Goal: Information Seeking & Learning: Check status

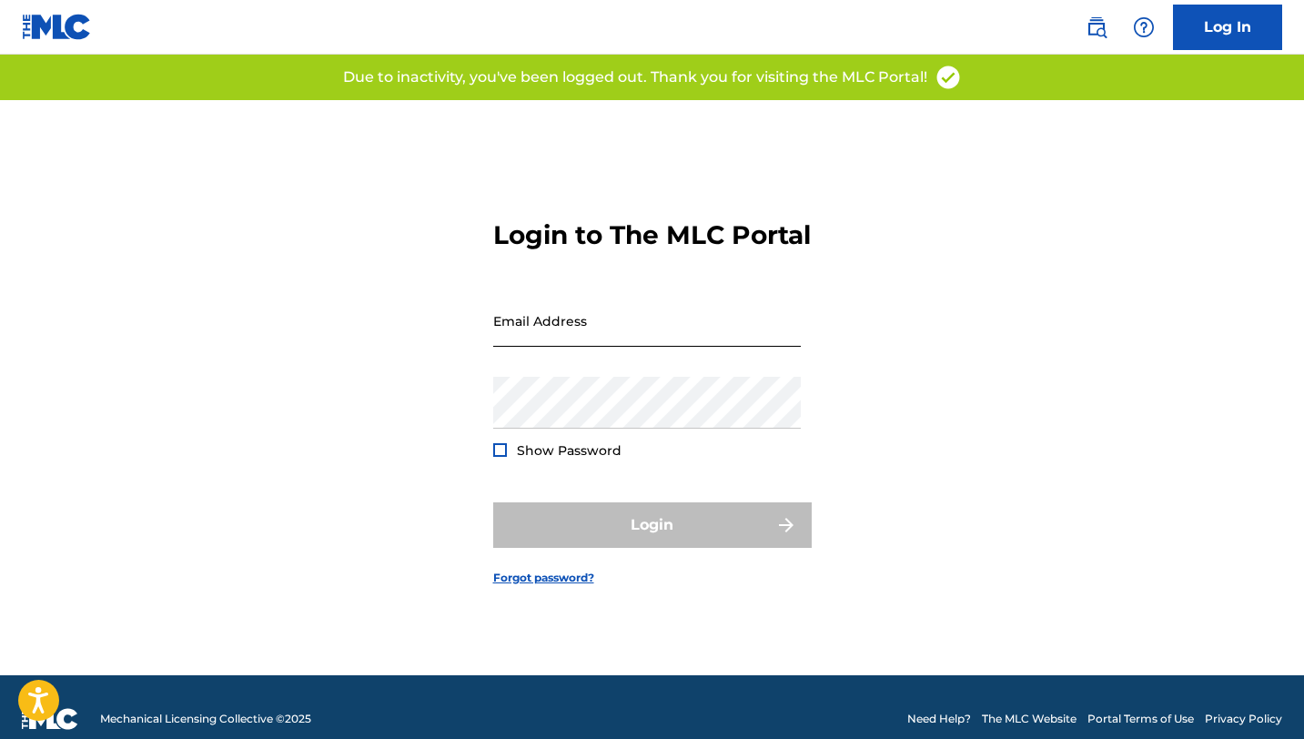
click at [536, 337] on input "Email Address" at bounding box center [647, 321] width 308 height 52
type input "[EMAIL_ADDRESS][DOMAIN_NAME]"
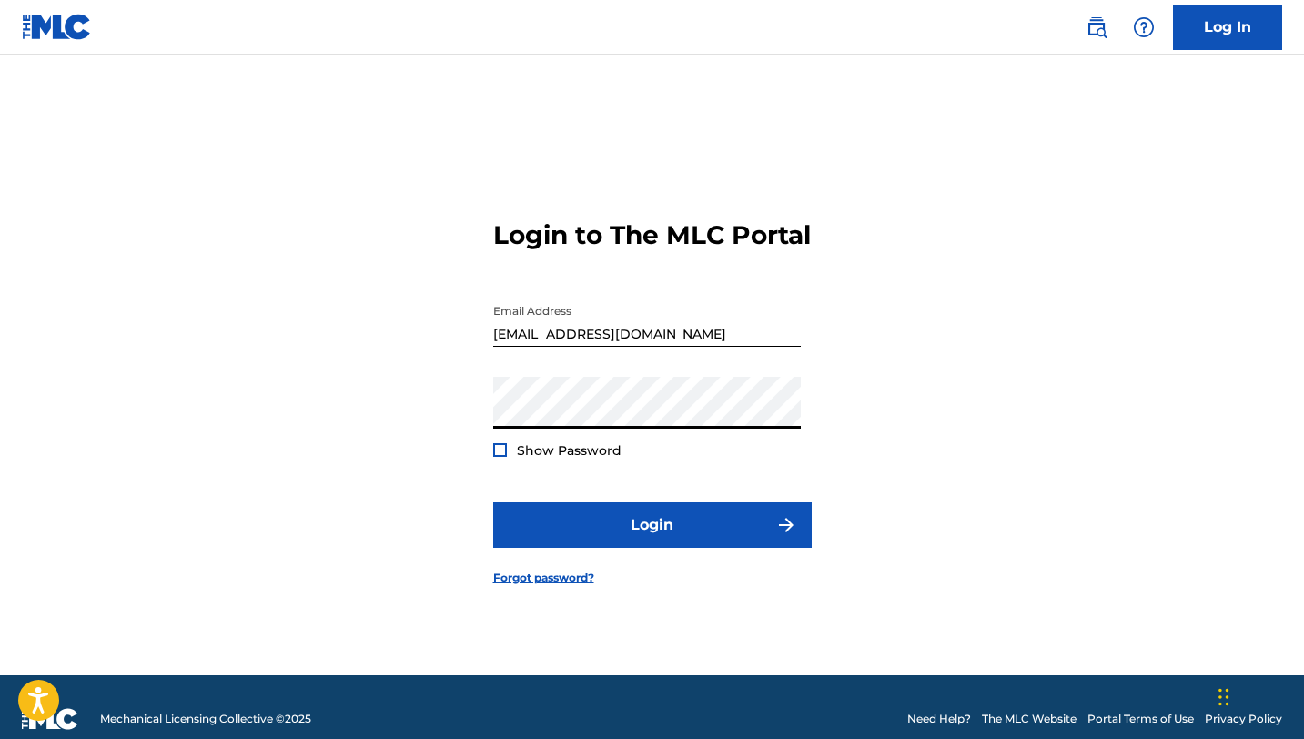
click at [493, 502] on button "Login" at bounding box center [652, 525] width 319 height 46
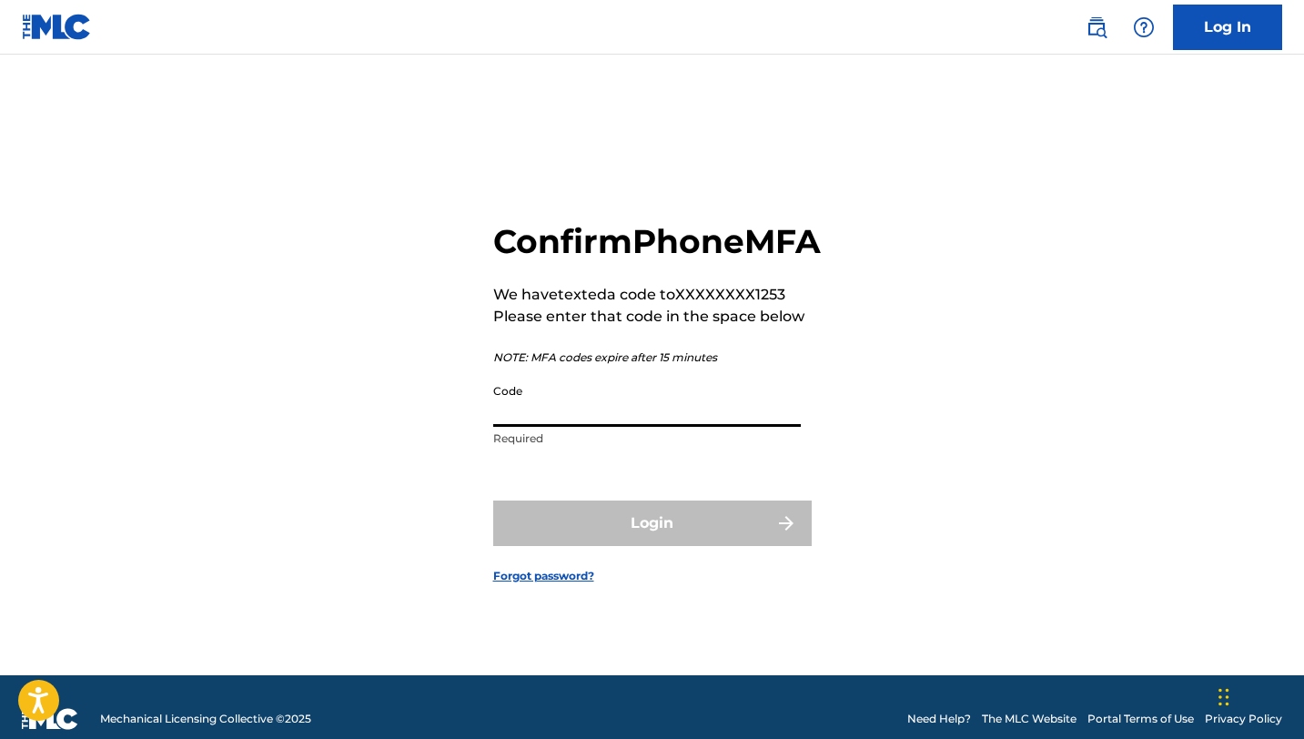
click at [535, 420] on input "Code" at bounding box center [647, 401] width 308 height 52
click at [493, 424] on input "Code" at bounding box center [647, 401] width 308 height 52
click at [530, 422] on input "Code" at bounding box center [647, 401] width 308 height 52
type input "212350"
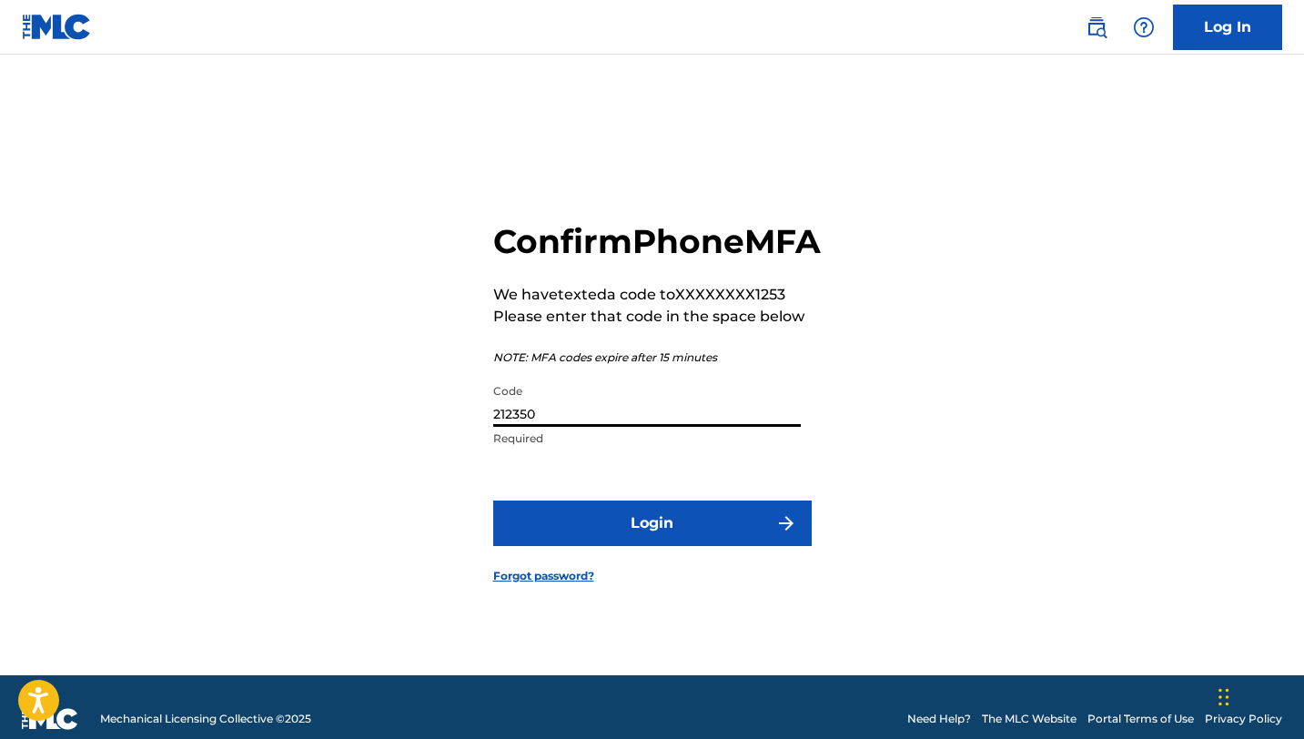
click at [493, 501] on button "Login" at bounding box center [652, 524] width 319 height 46
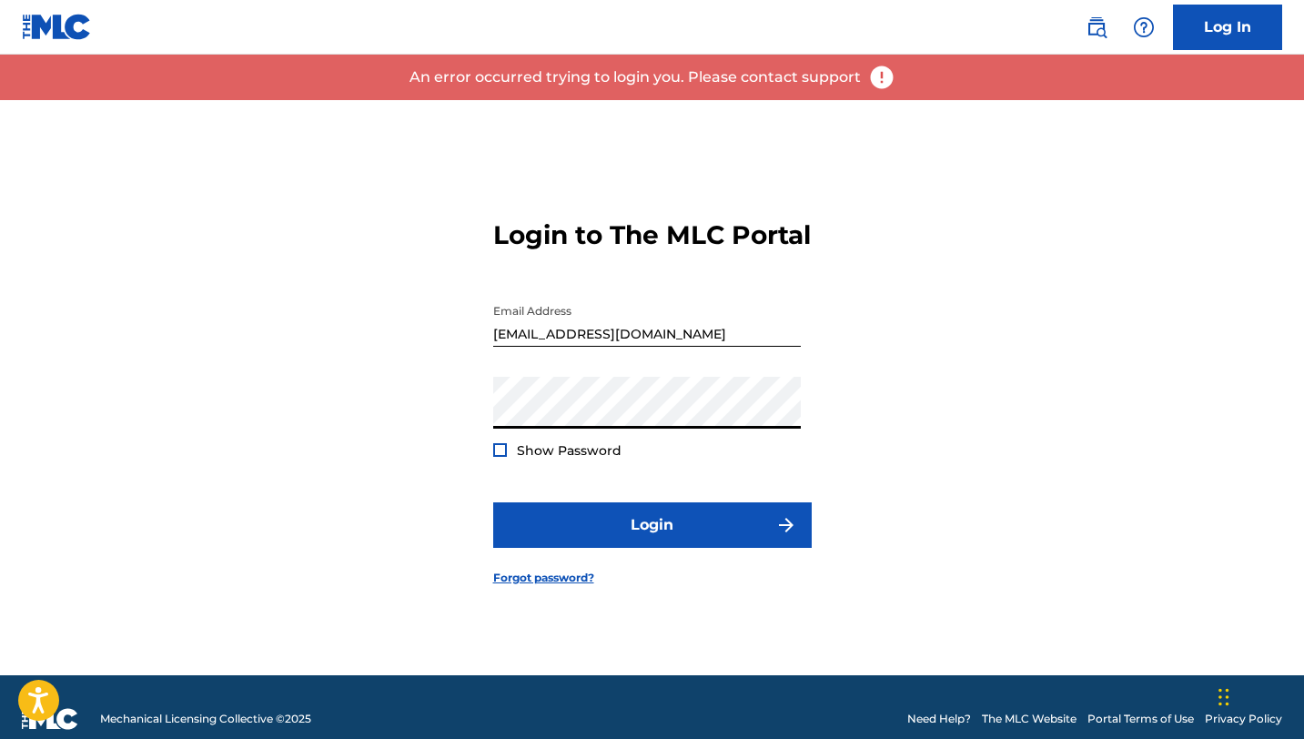
click at [454, 429] on div "Login to The MLC Portal Email Address [EMAIL_ADDRESS][DOMAIN_NAME] Password Sho…" at bounding box center [652, 387] width 1274 height 575
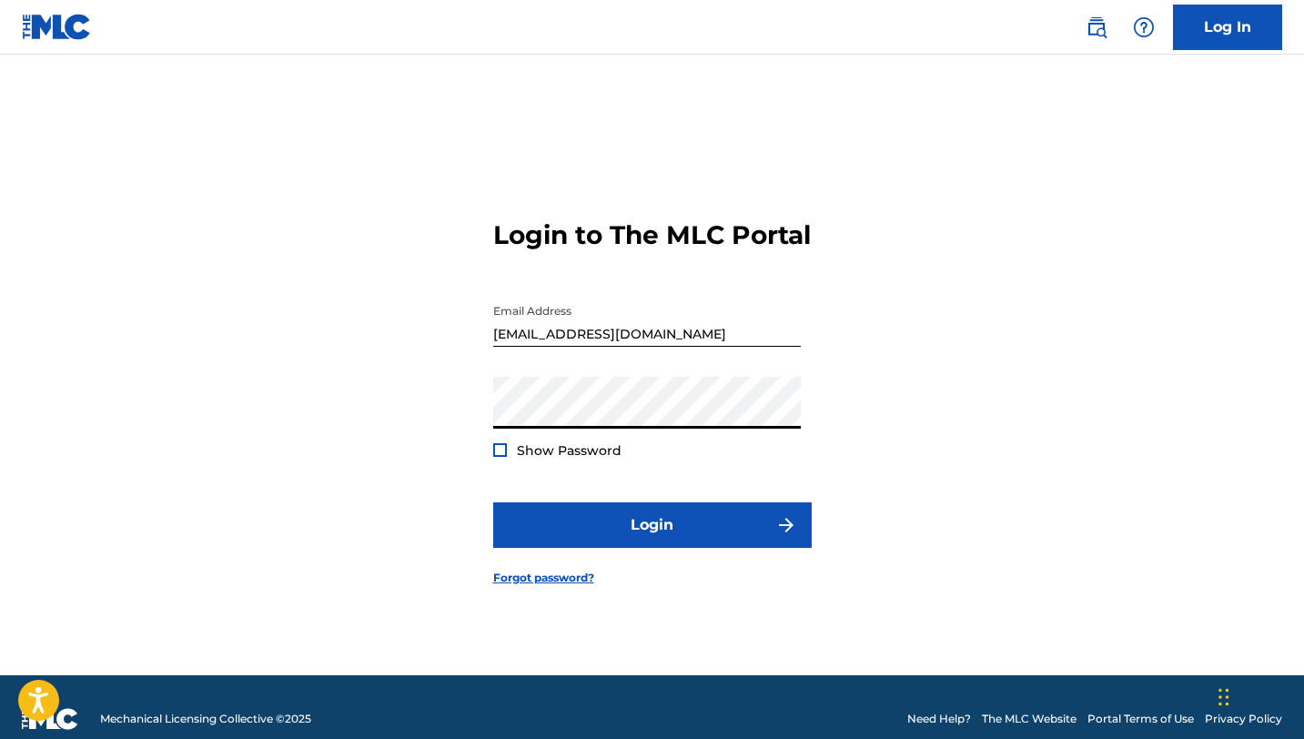
click at [493, 502] on button "Login" at bounding box center [652, 525] width 319 height 46
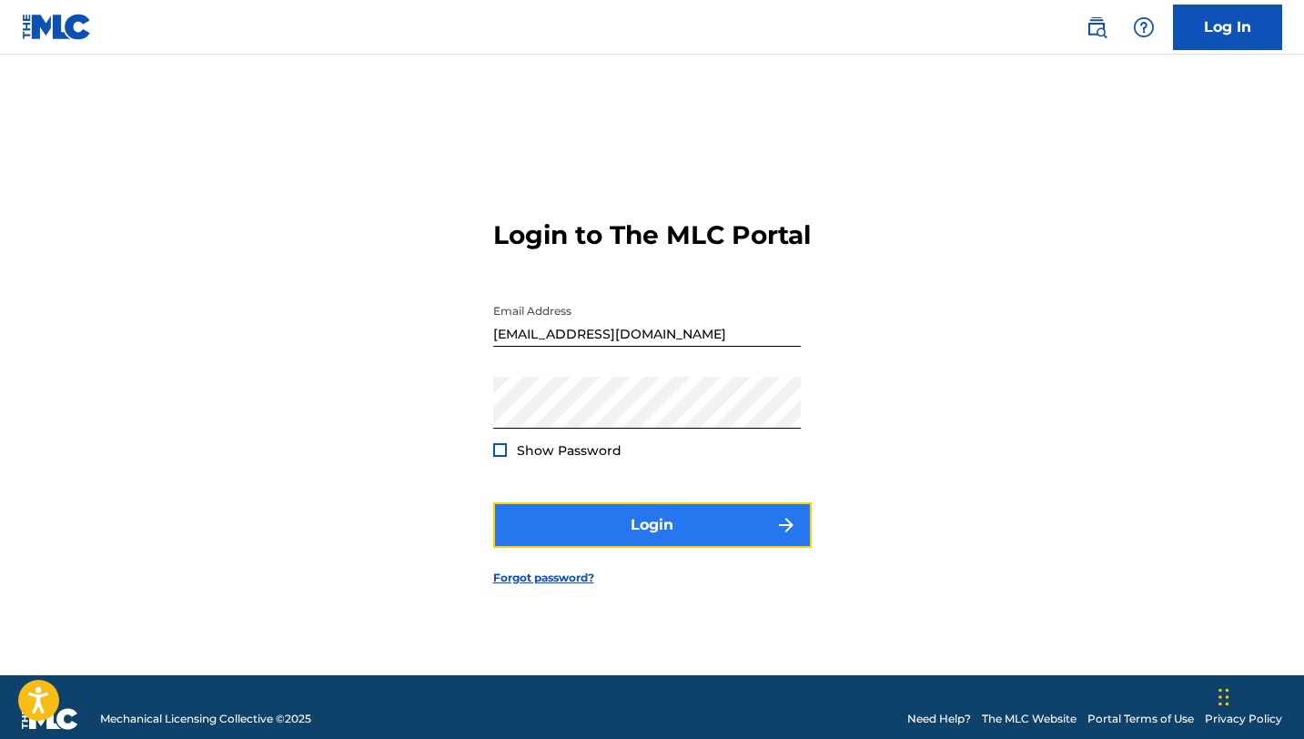
click at [571, 537] on button "Login" at bounding box center [652, 525] width 319 height 46
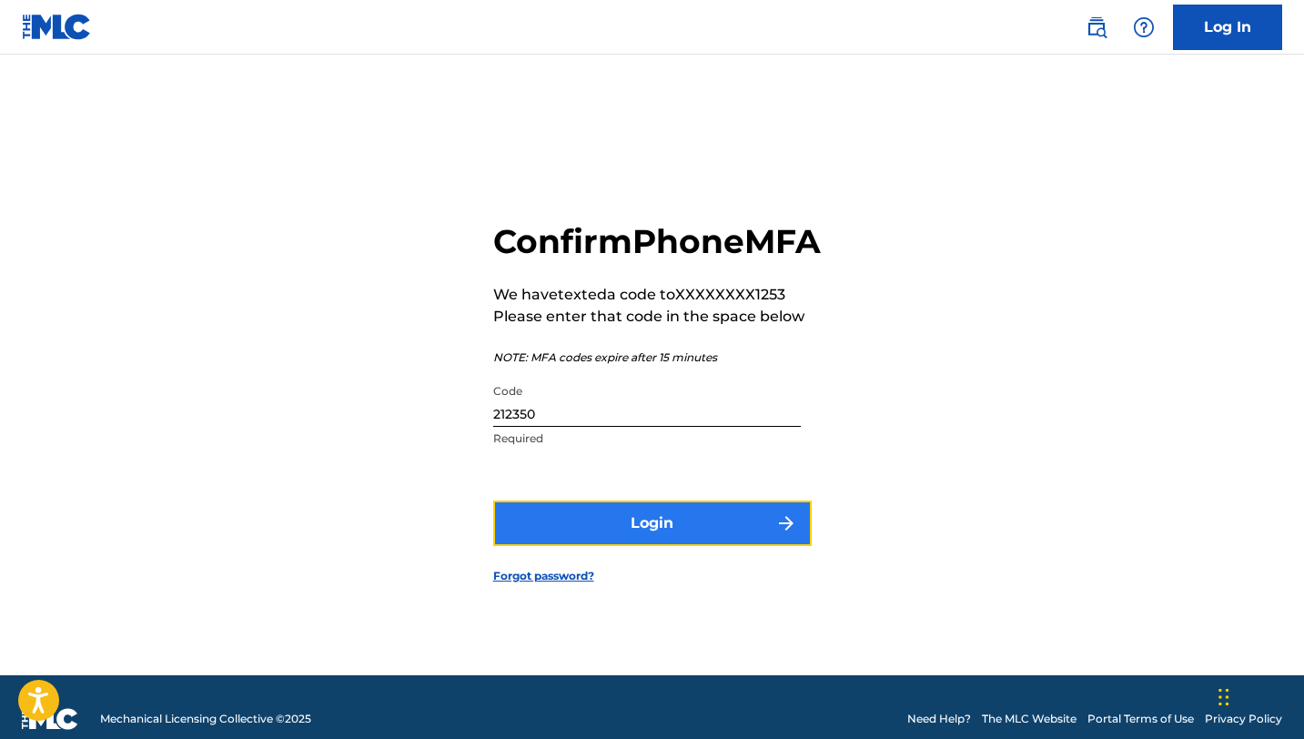
click at [537, 538] on button "Login" at bounding box center [652, 524] width 319 height 46
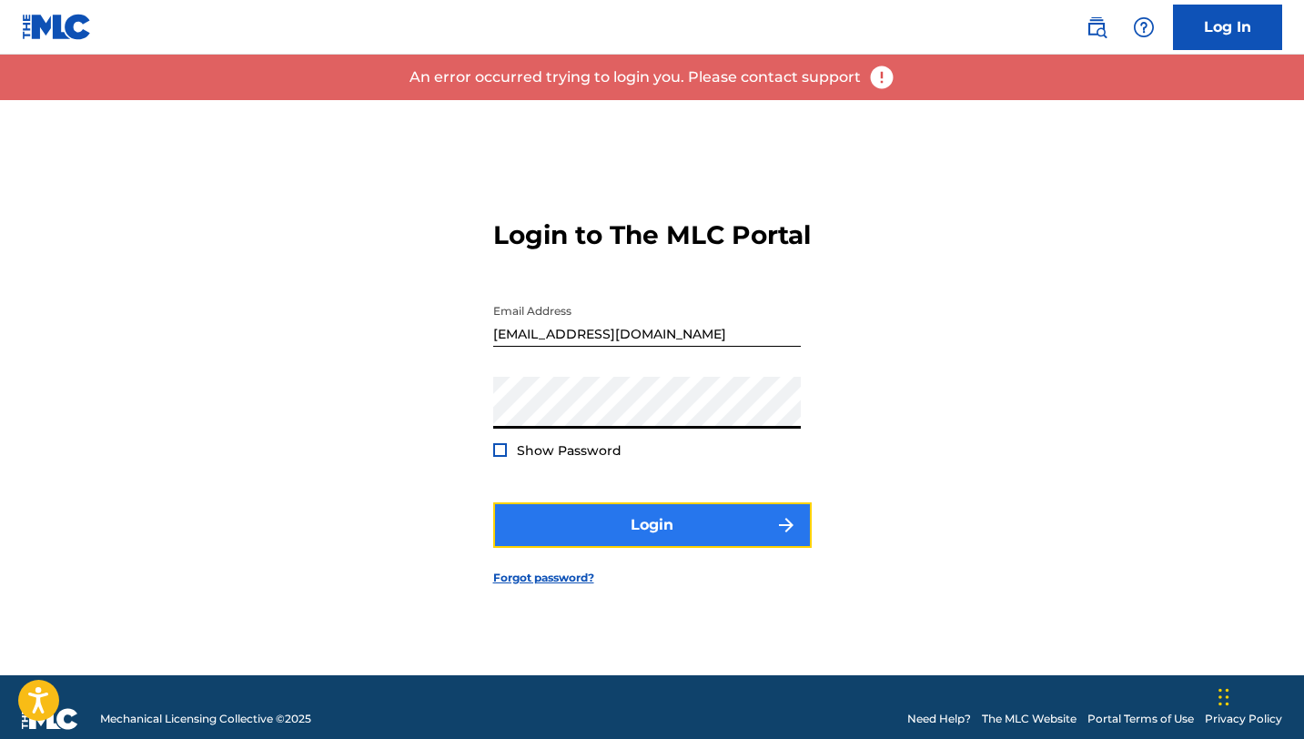
click at [568, 523] on button "Login" at bounding box center [652, 525] width 319 height 46
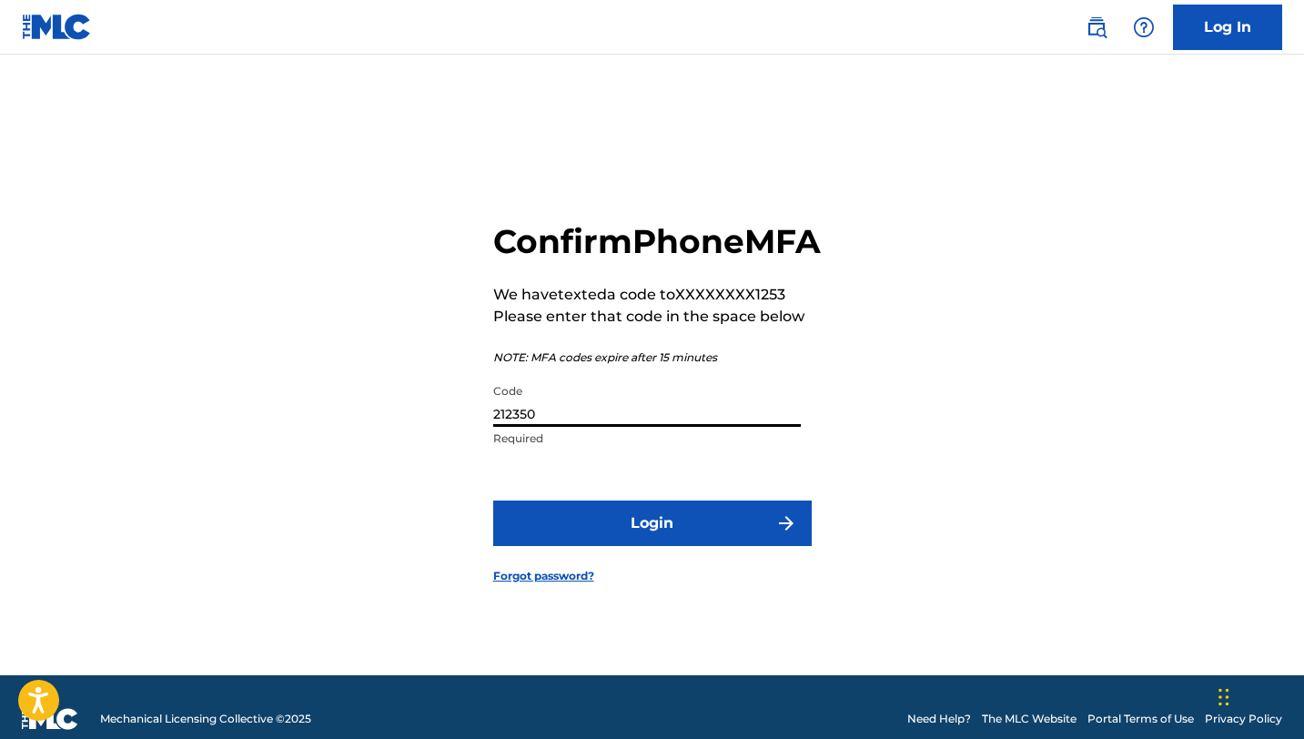
drag, startPoint x: 542, startPoint y: 435, endPoint x: 446, endPoint y: 437, distance: 96.5
click at [446, 437] on div "Confirm Phone MFA We have texted a code to XXXXXXXX1253 Please enter that code …" at bounding box center [652, 387] width 1274 height 575
type input "940319"
click at [493, 501] on button "Login" at bounding box center [652, 524] width 319 height 46
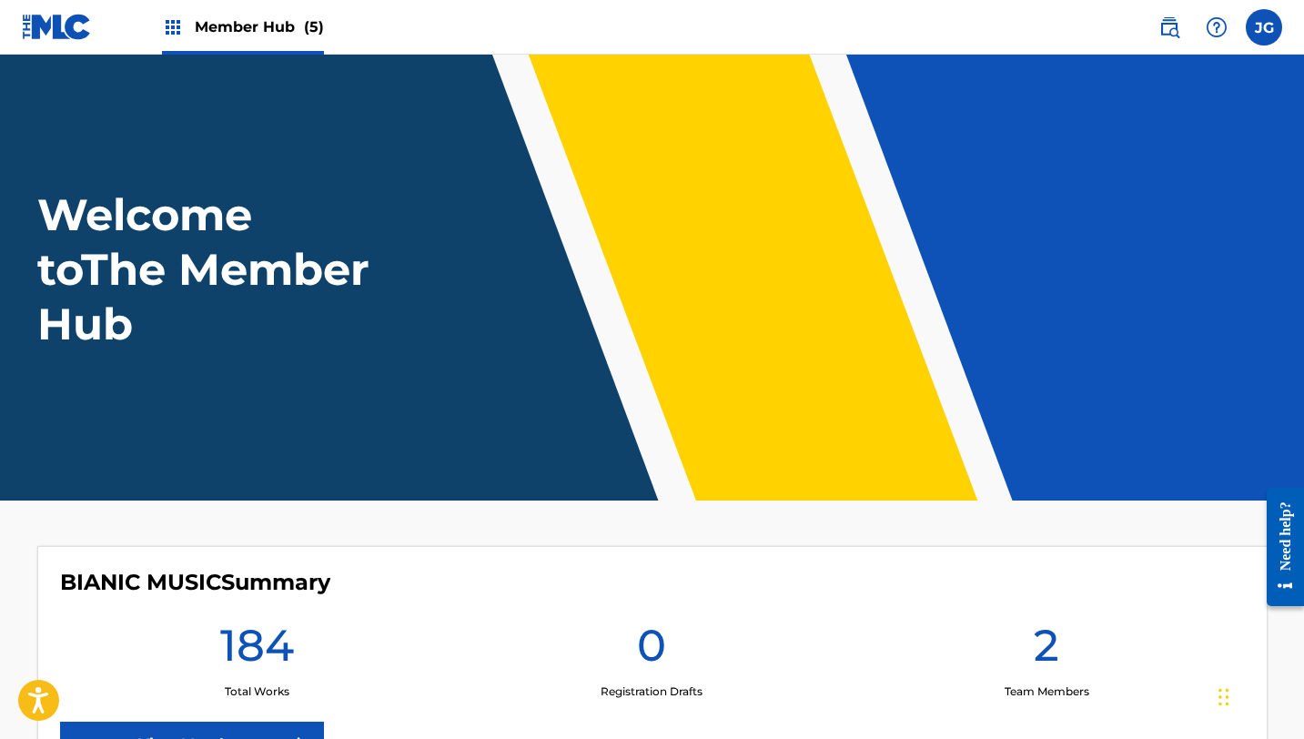
click at [240, 34] on span "Member Hub (5)" at bounding box center [259, 26] width 129 height 21
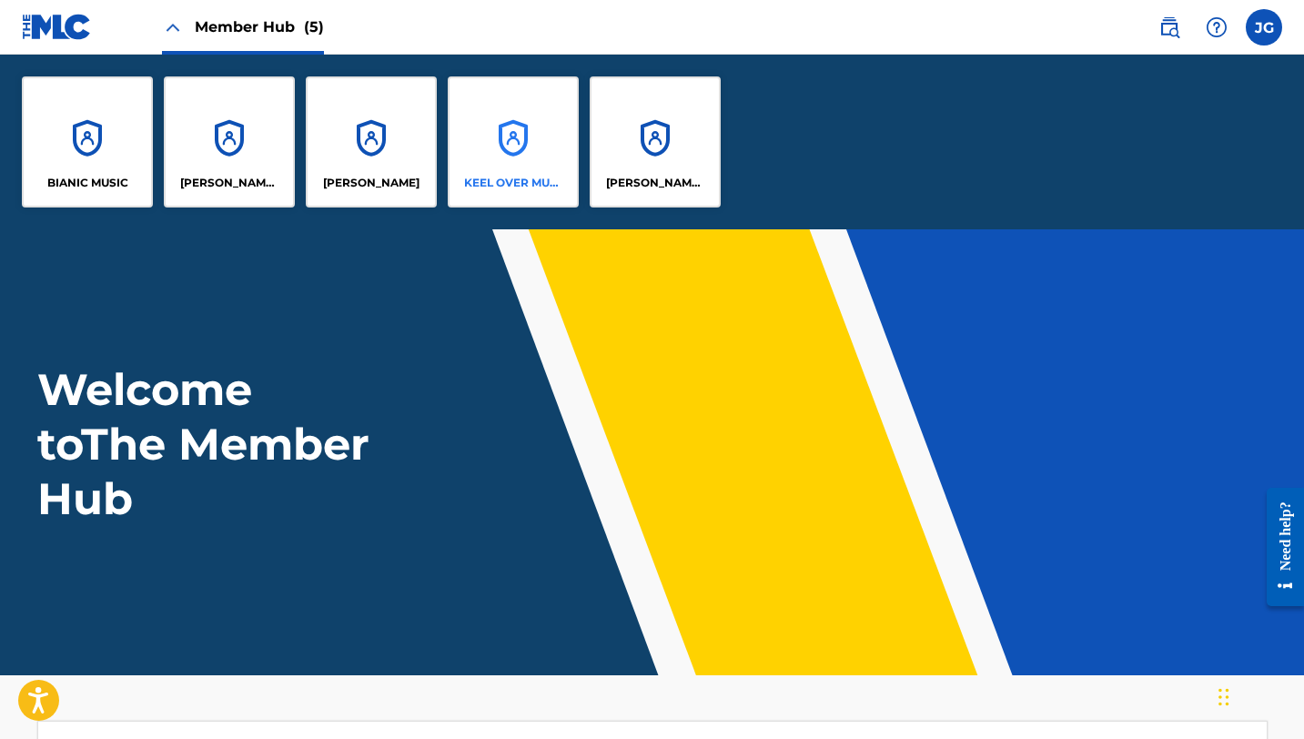
click at [522, 169] on div "KEEL OVER MUSIC" at bounding box center [513, 141] width 131 height 131
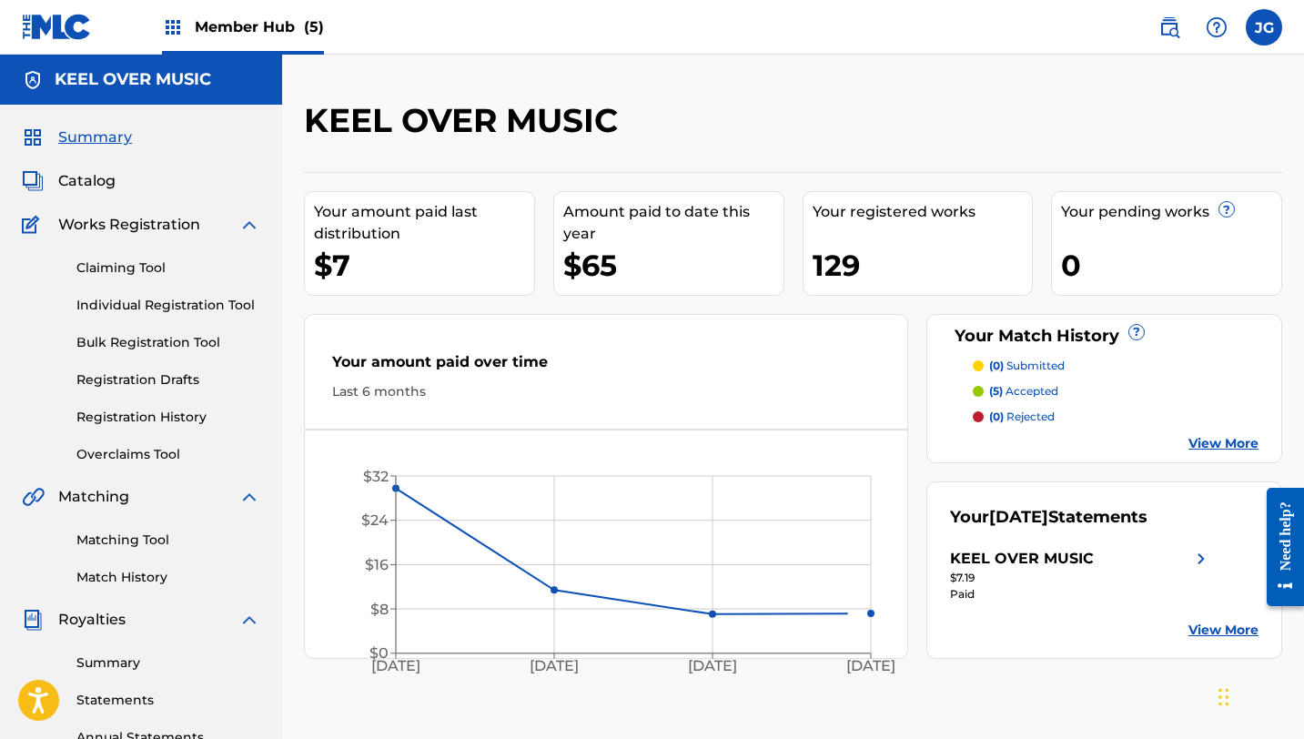
click at [290, 37] on div "Member Hub (5)" at bounding box center [243, 27] width 162 height 54
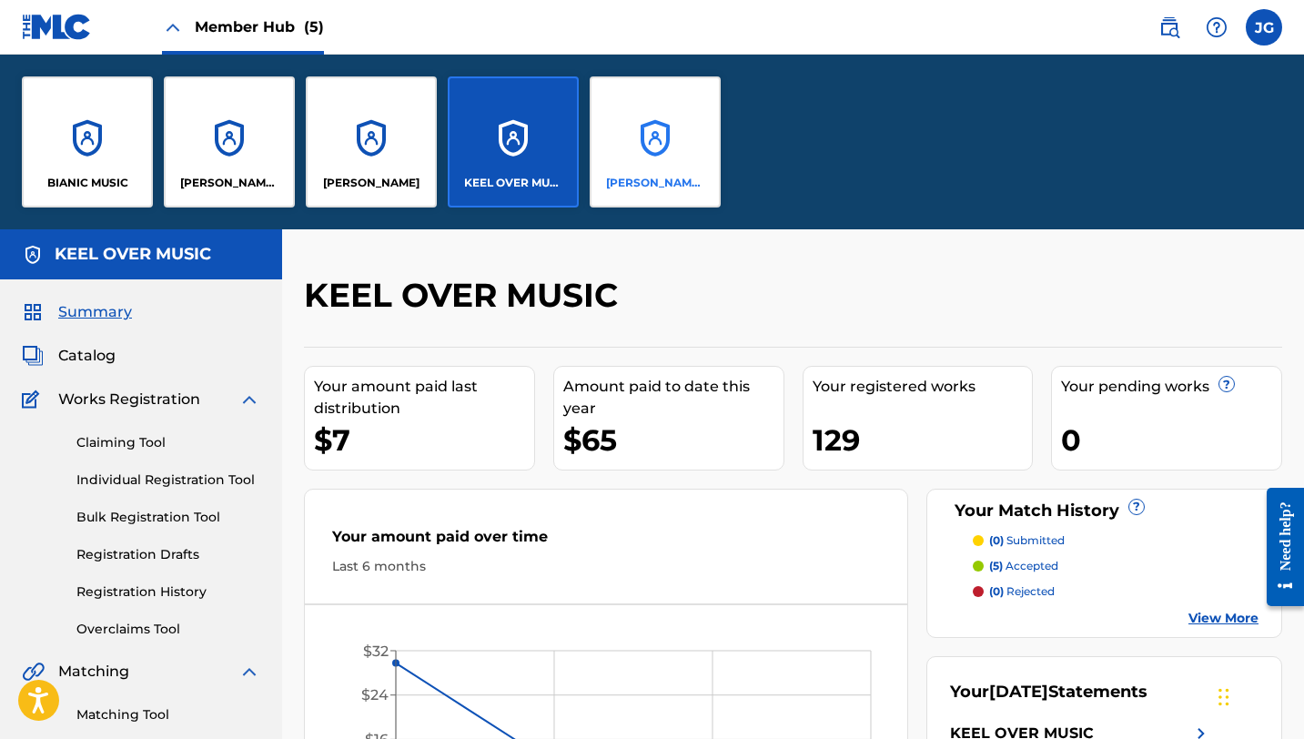
click at [653, 112] on div "[PERSON_NAME] SOUNDWORKS" at bounding box center [655, 141] width 131 height 131
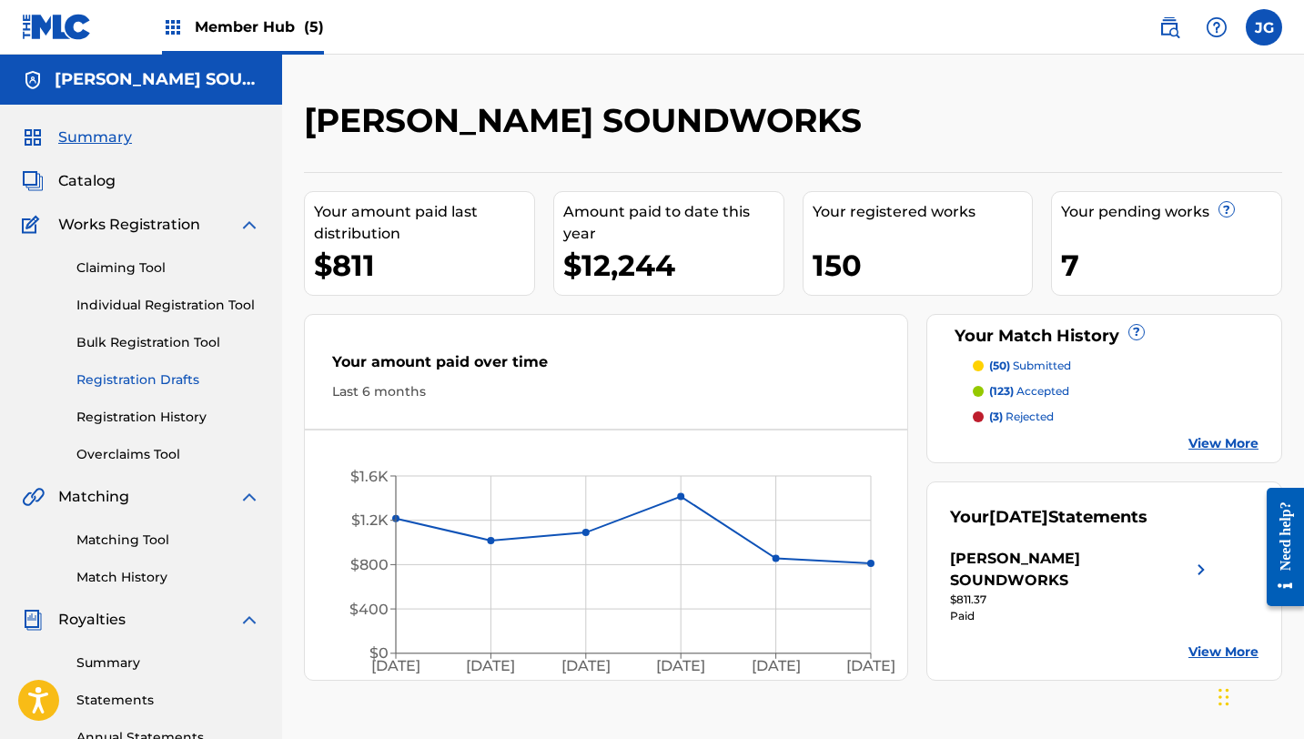
click at [150, 385] on link "Registration Drafts" at bounding box center [168, 379] width 184 height 19
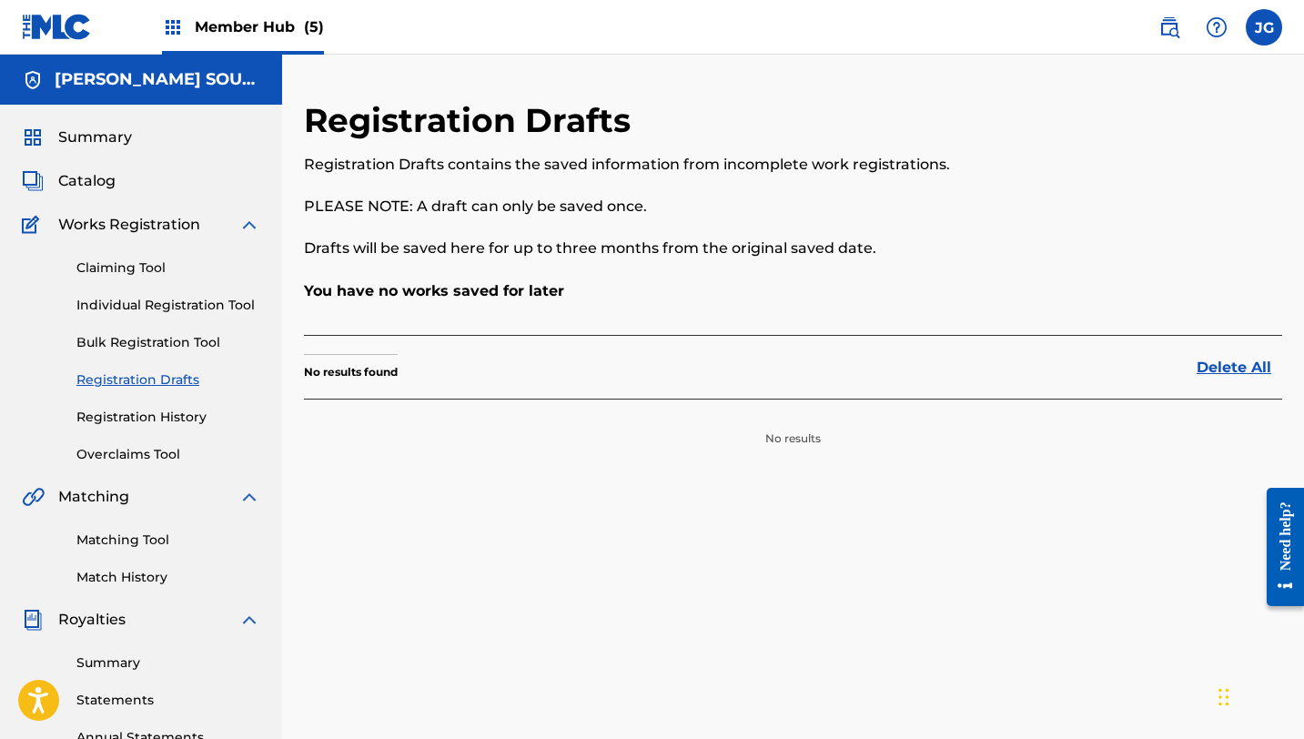
click at [143, 428] on div "Claiming Tool Individual Registration Tool Bulk Registration Tool Registration …" at bounding box center [141, 350] width 238 height 228
click at [147, 420] on link "Registration History" at bounding box center [168, 417] width 184 height 19
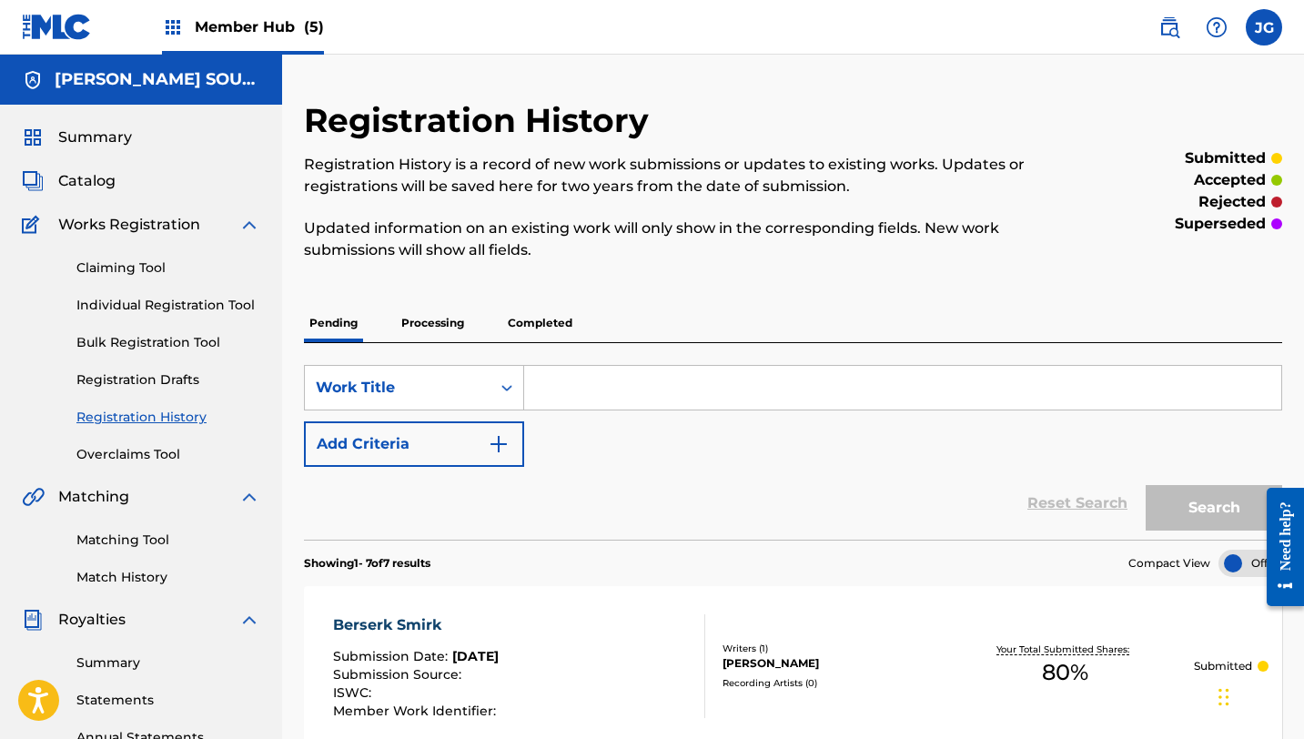
click at [288, 29] on span "Member Hub (5)" at bounding box center [259, 26] width 129 height 21
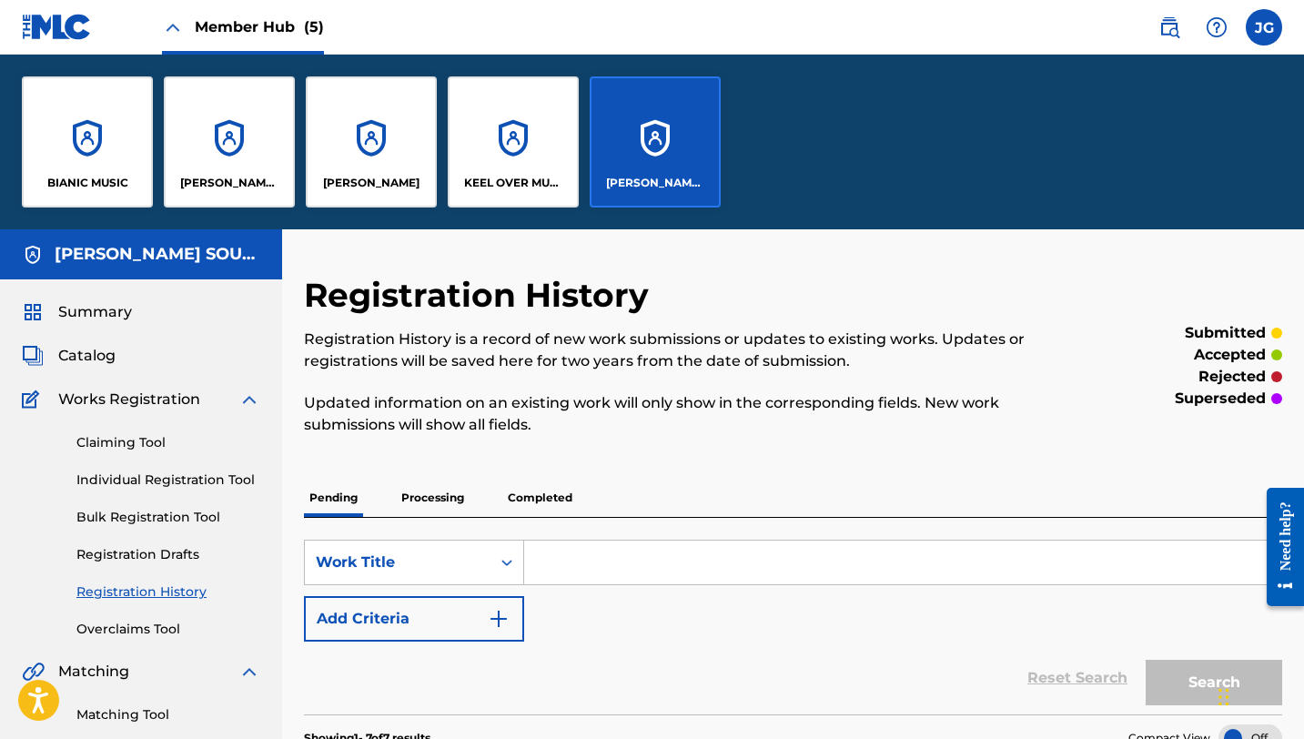
click at [673, 121] on div "[PERSON_NAME] SOUNDWORKS" at bounding box center [655, 141] width 131 height 131
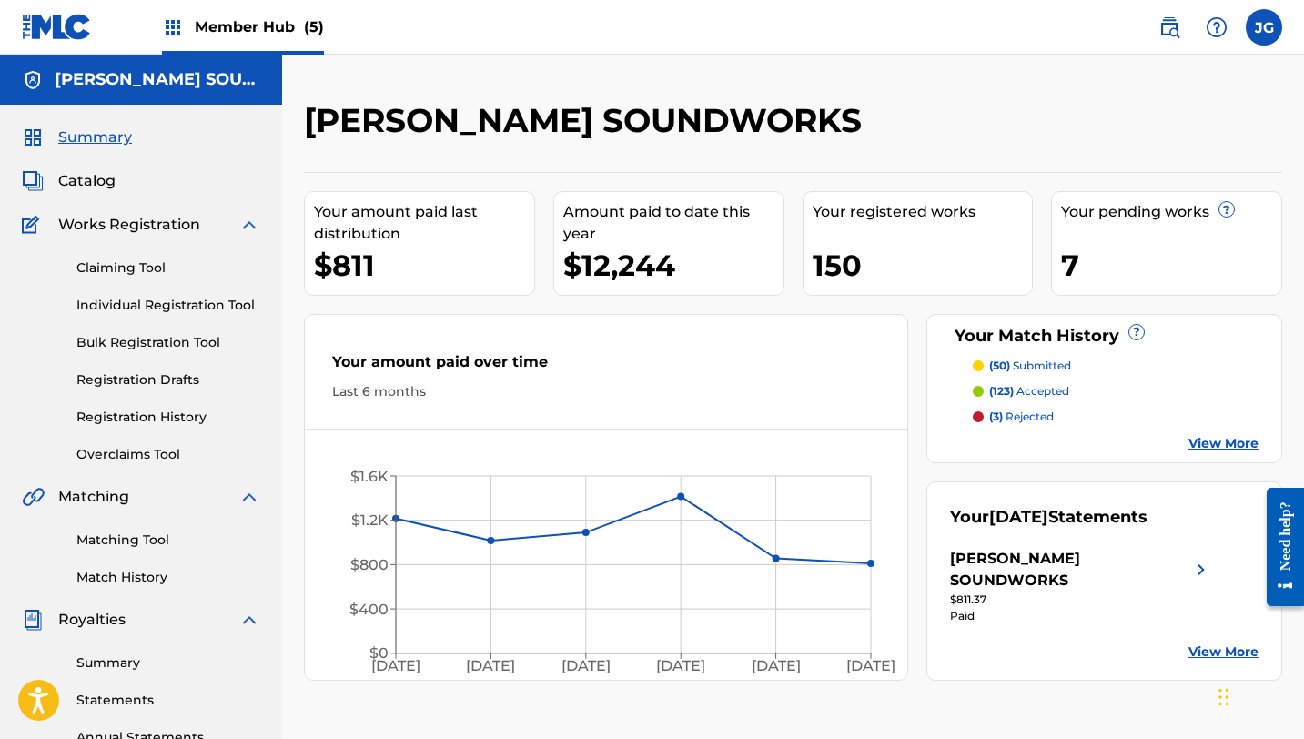
click at [1071, 266] on div "7" at bounding box center [1171, 265] width 220 height 41
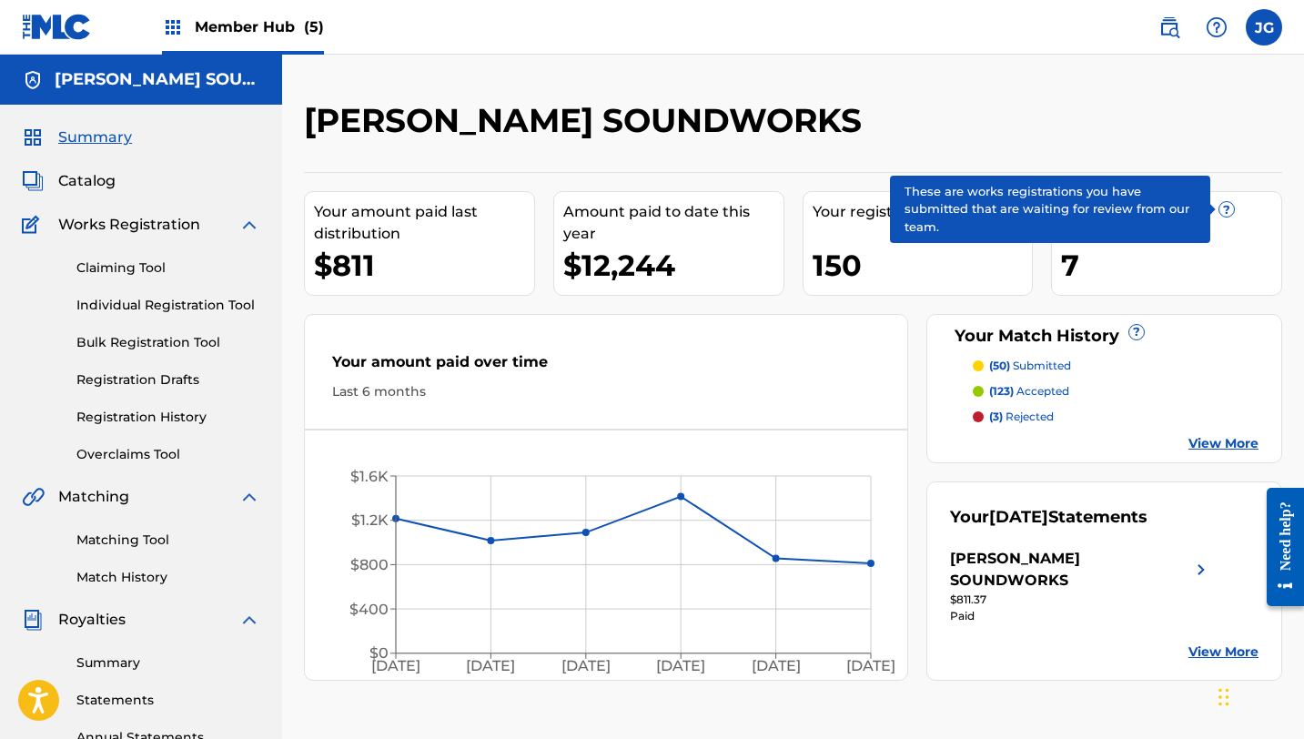
click at [1226, 214] on span "?" at bounding box center [1227, 209] width 15 height 15
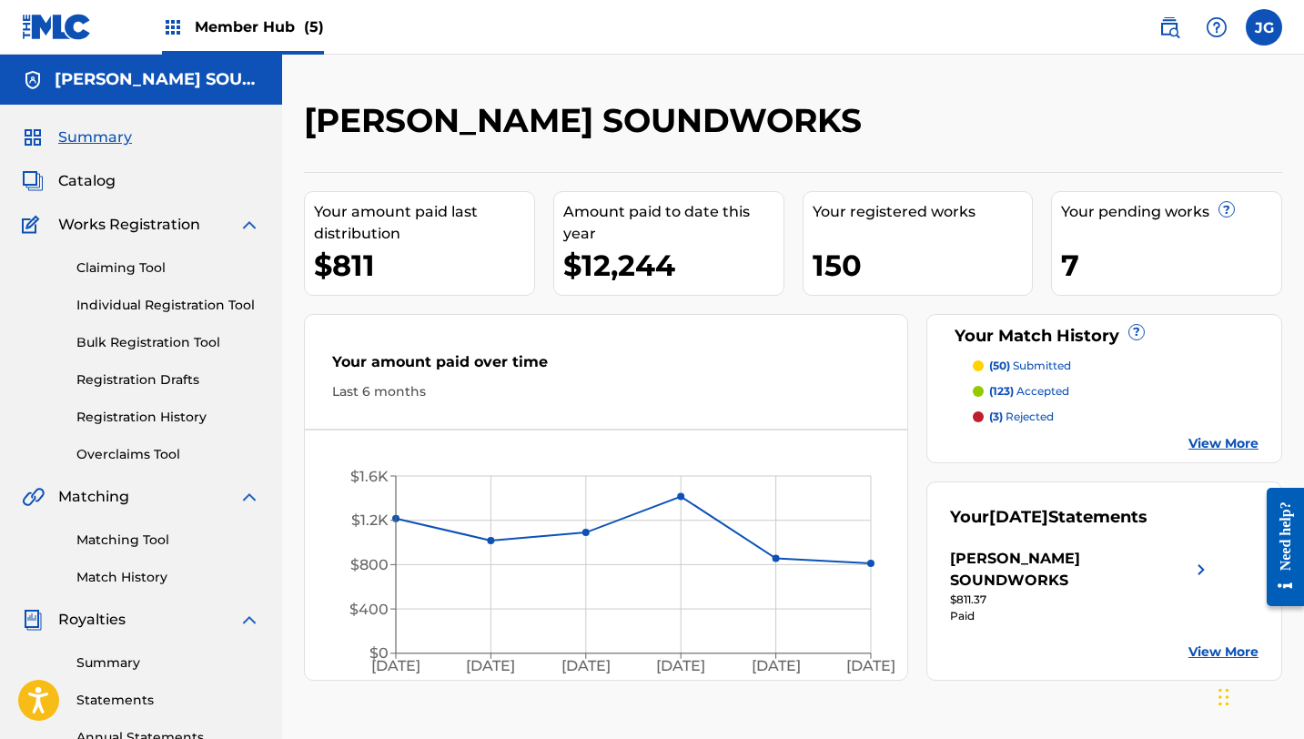
click at [1209, 441] on link "View More" at bounding box center [1224, 443] width 70 height 19
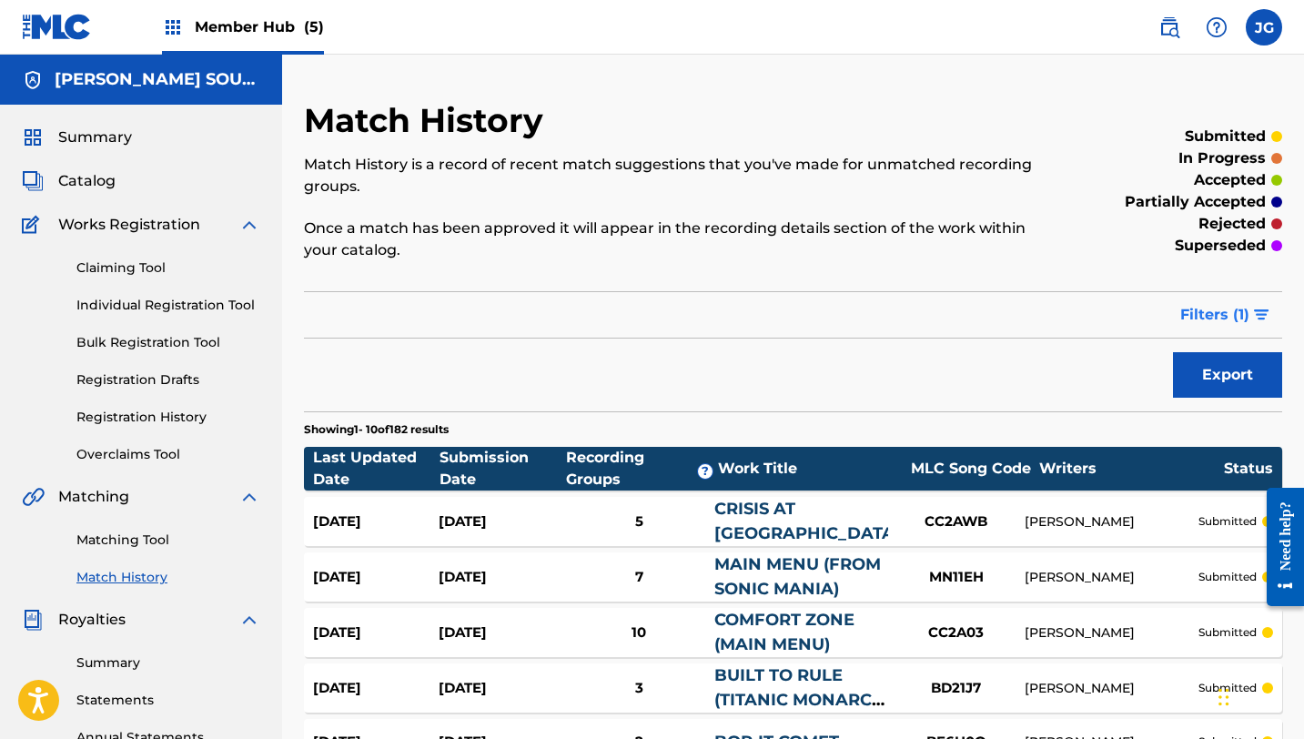
click at [1214, 309] on span "Filters ( 1 )" at bounding box center [1214, 315] width 69 height 22
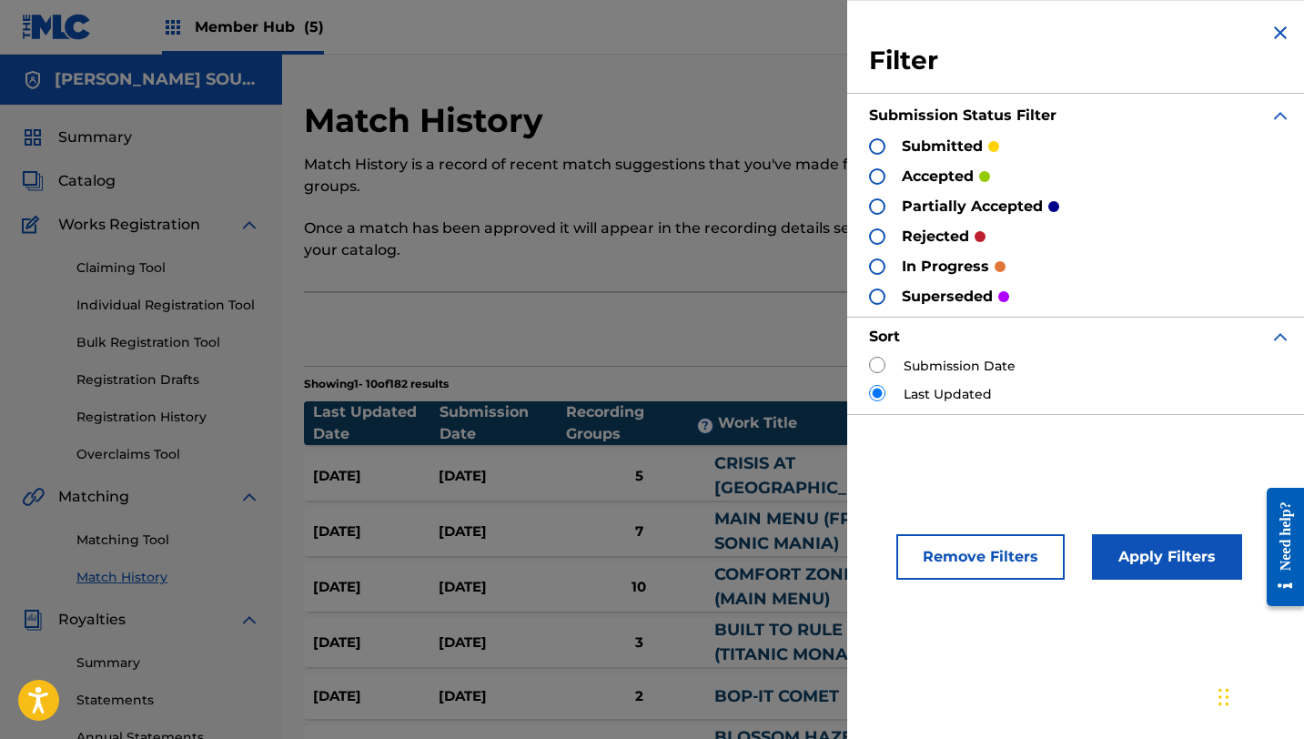
click at [876, 206] on div at bounding box center [877, 206] width 16 height 16
click at [1139, 567] on button "Apply Filters" at bounding box center [1167, 557] width 150 height 46
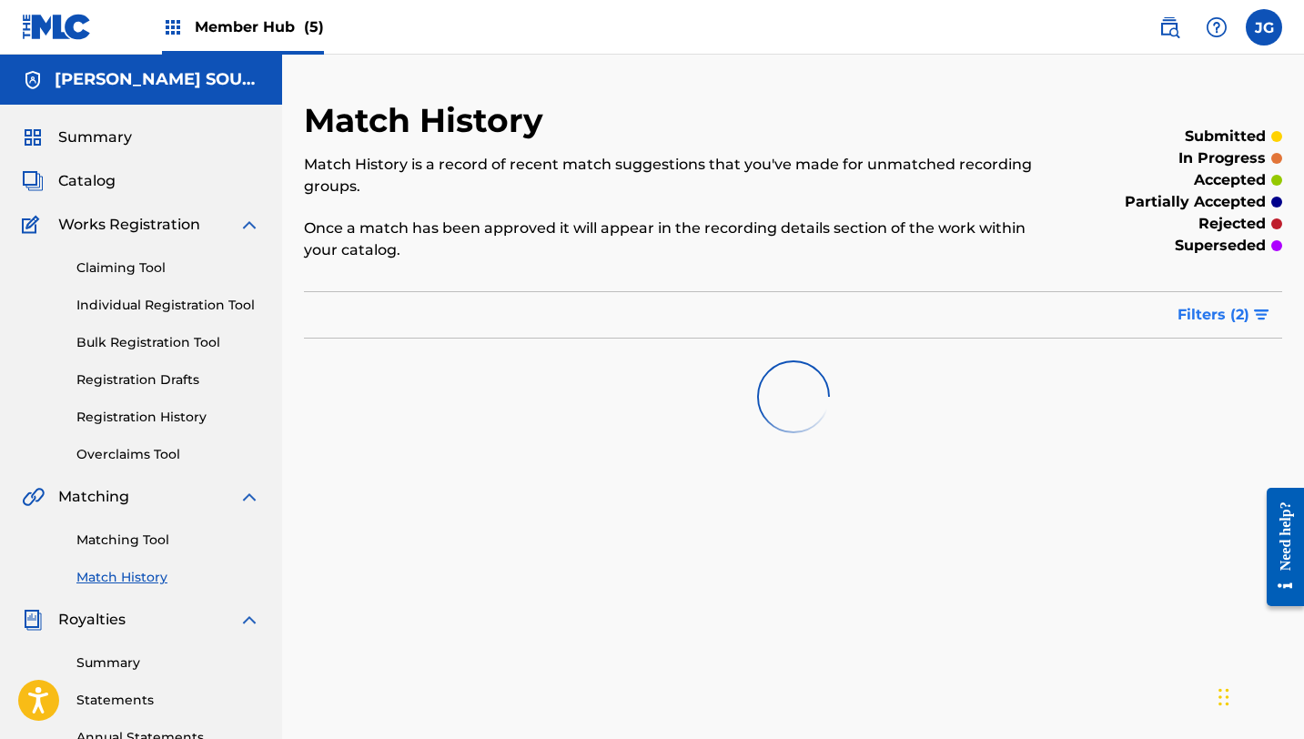
click at [1229, 320] on span "Filters ( 2 )" at bounding box center [1214, 315] width 72 height 22
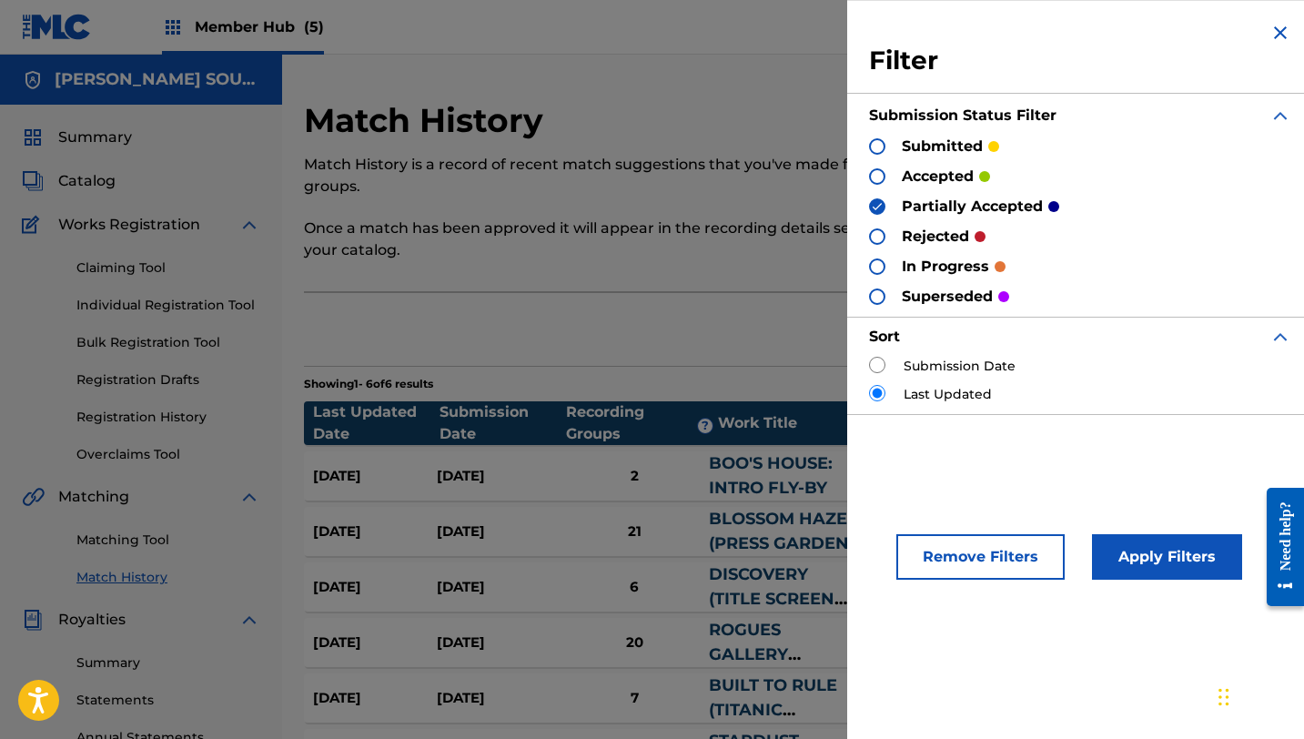
click at [875, 395] on input "radio" at bounding box center [877, 393] width 16 height 16
click at [709, 288] on div "Match History Match History is a record of recent match suggestions that you've…" at bounding box center [793, 482] width 978 height 764
click at [1275, 33] on img at bounding box center [1281, 33] width 22 height 22
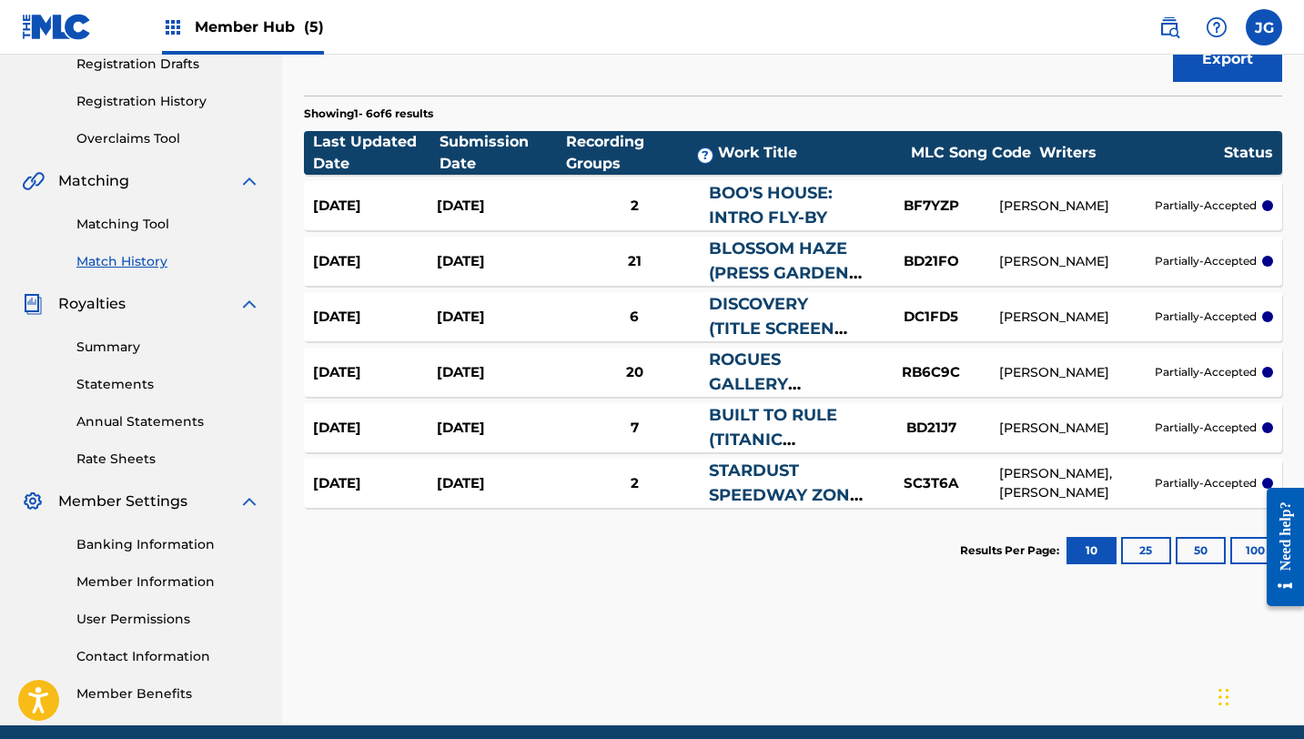
scroll to position [320, 0]
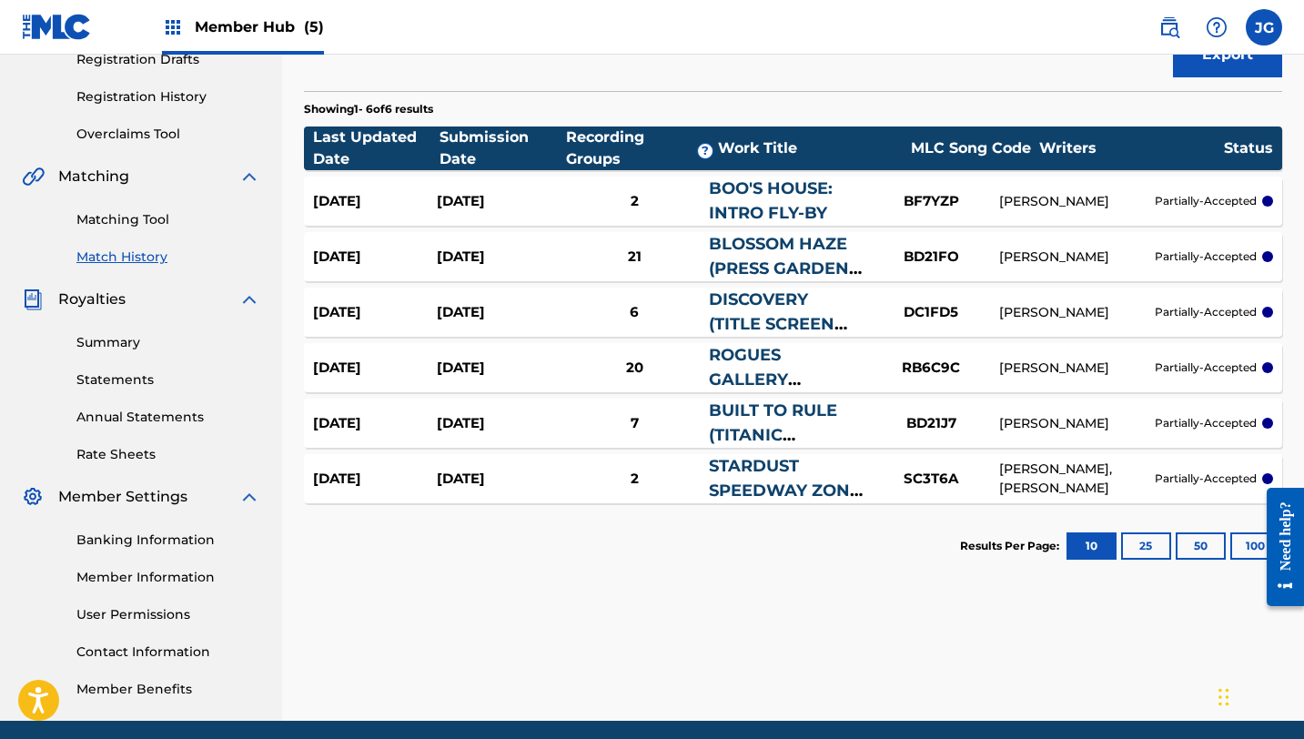
click at [761, 494] on link "STARDUST SPEEDWAY ZONE (ACT 2)" at bounding box center [785, 490] width 152 height 69
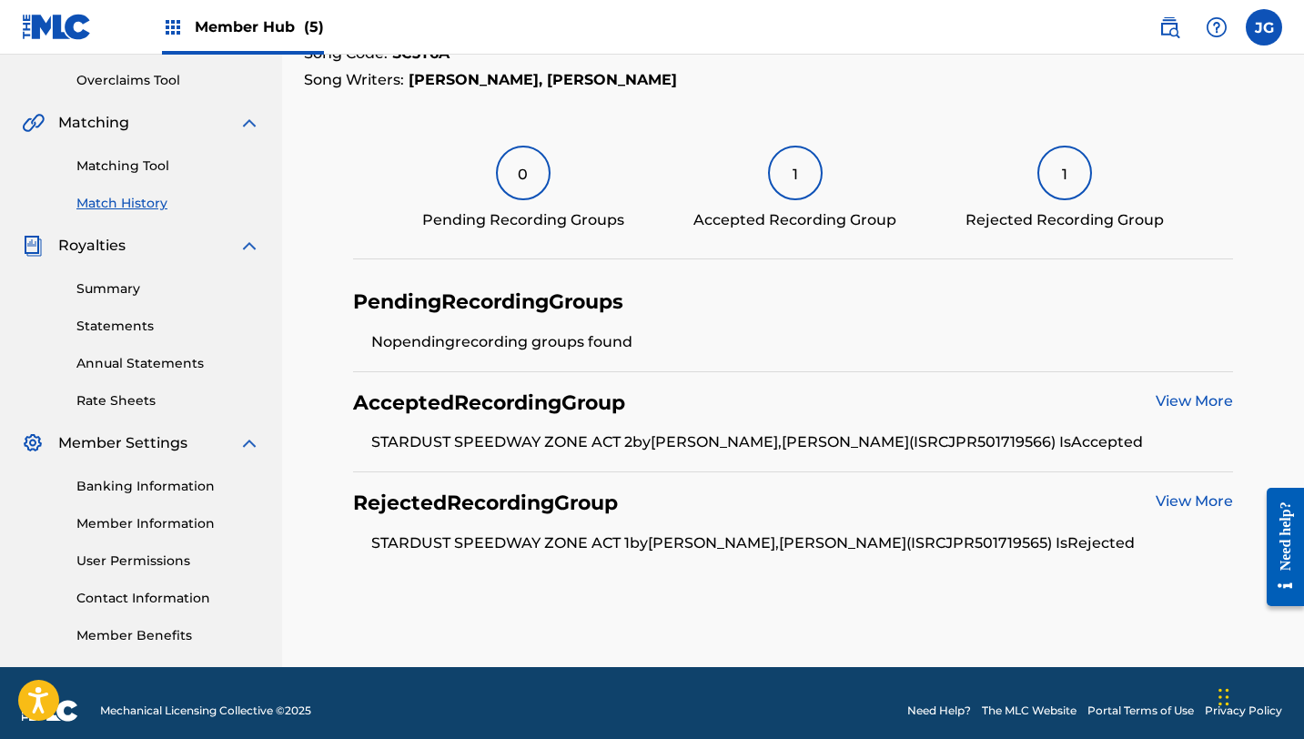
scroll to position [376, 0]
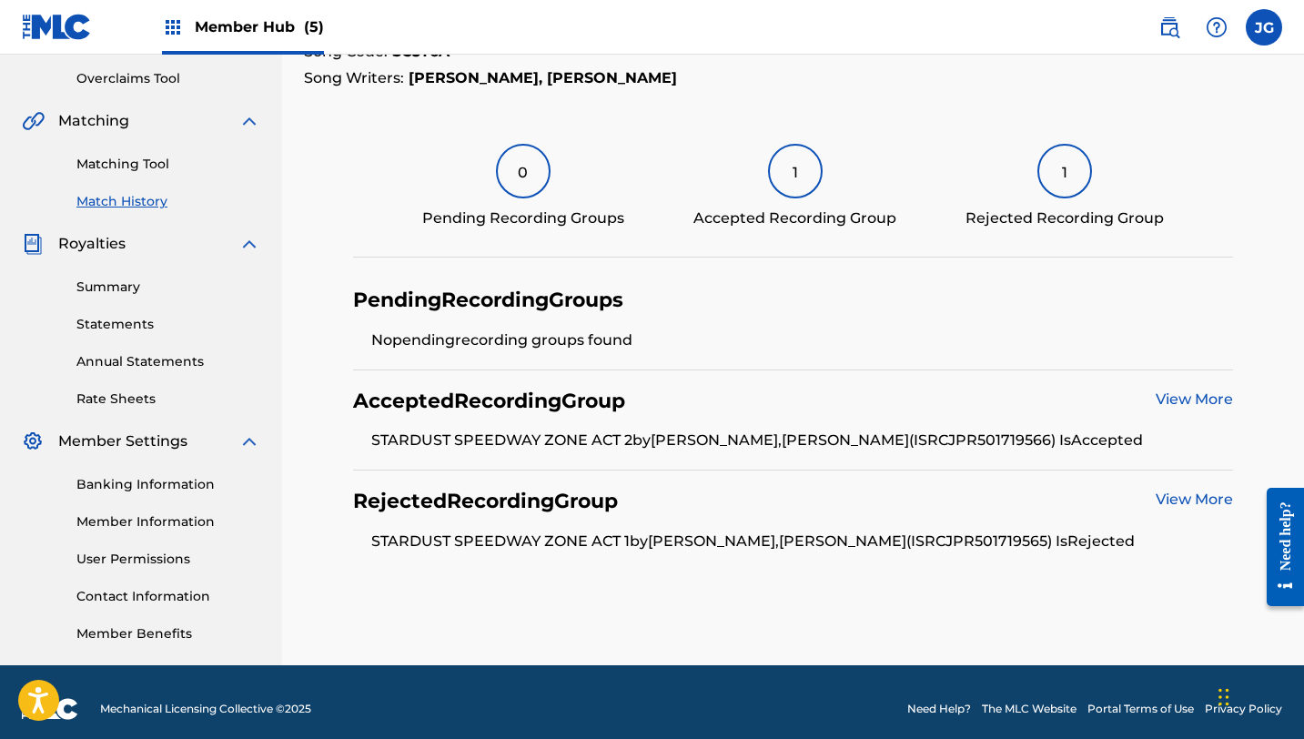
click at [1182, 397] on link "View More" at bounding box center [1194, 398] width 77 height 17
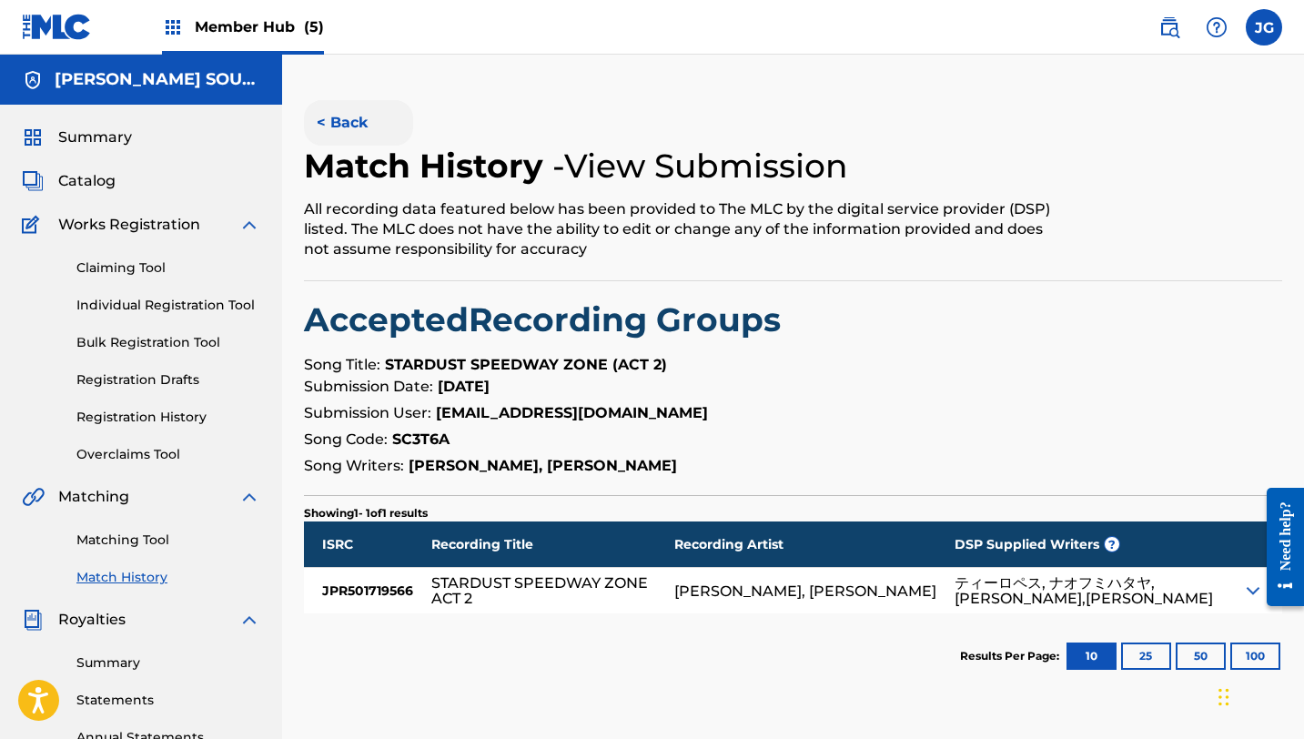
click at [348, 127] on button "< Back" at bounding box center [358, 123] width 109 height 46
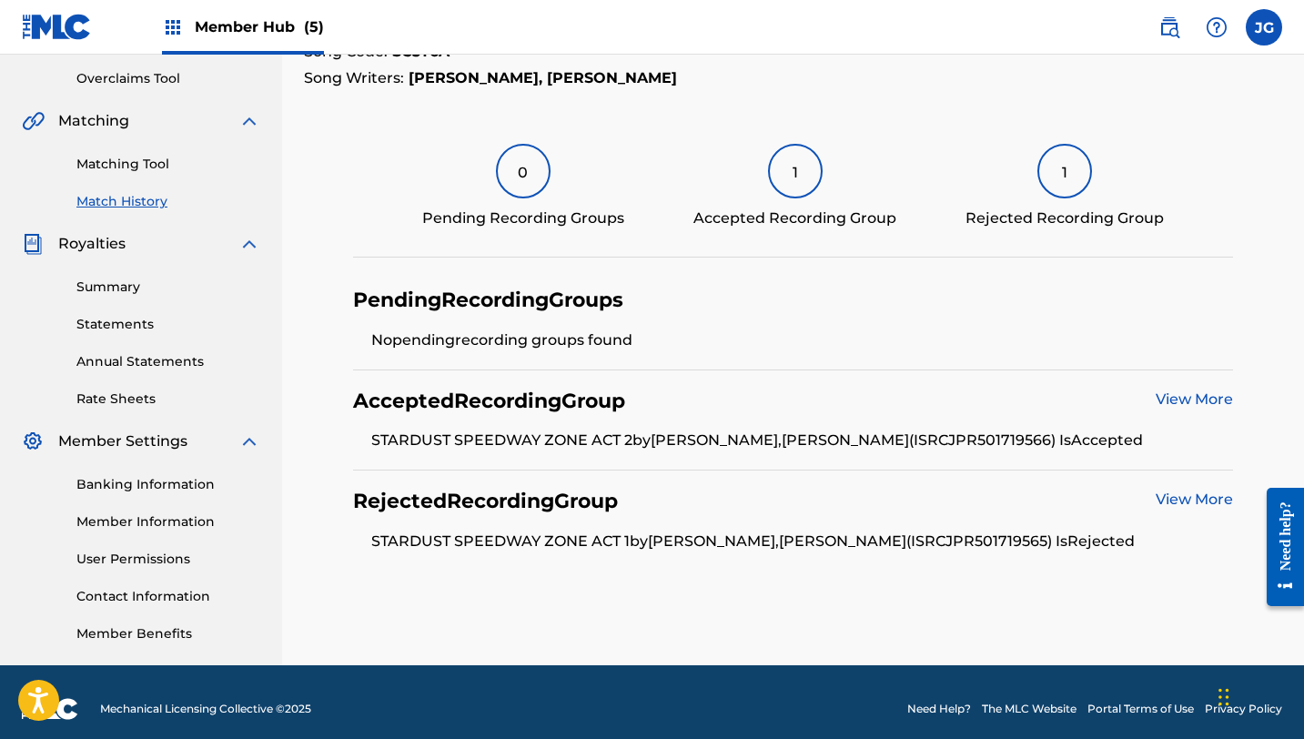
click at [1172, 509] on div "View More" at bounding box center [1194, 501] width 77 height 25
click at [1172, 492] on link "View More" at bounding box center [1194, 499] width 77 height 17
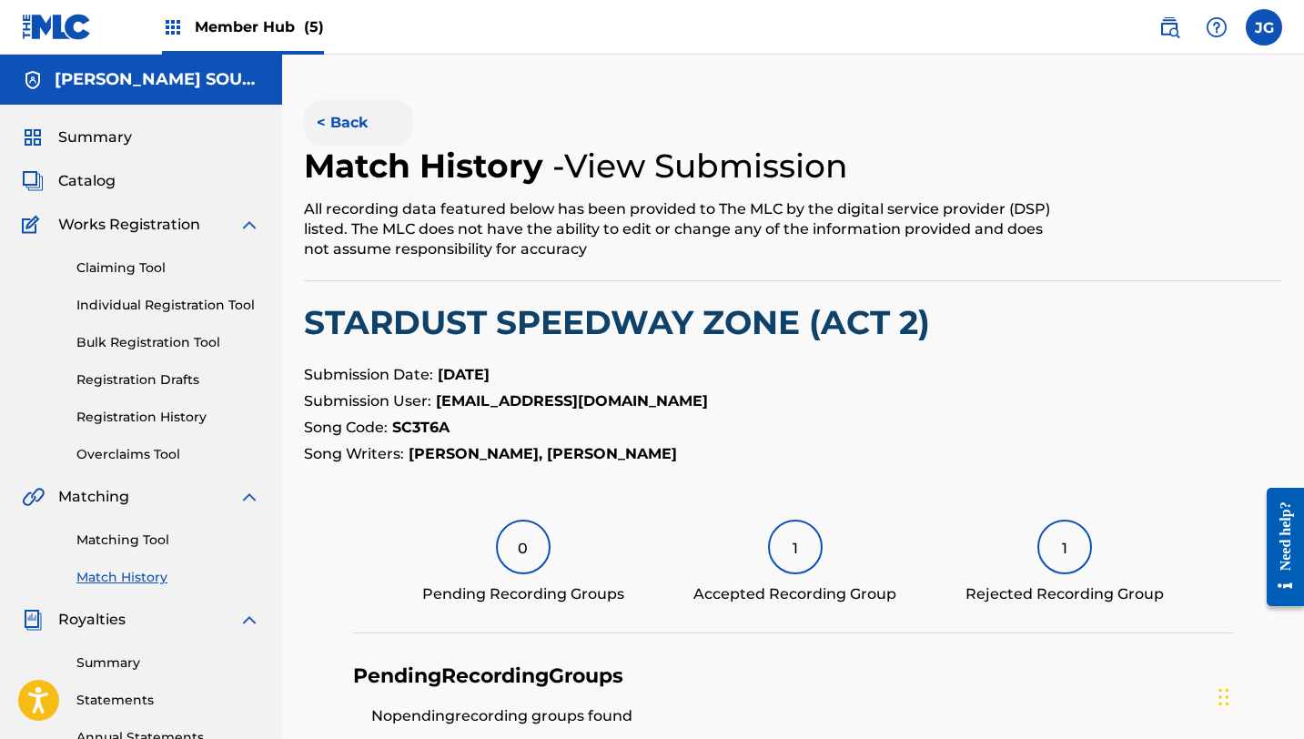
click at [351, 121] on button "< Back" at bounding box center [358, 123] width 109 height 46
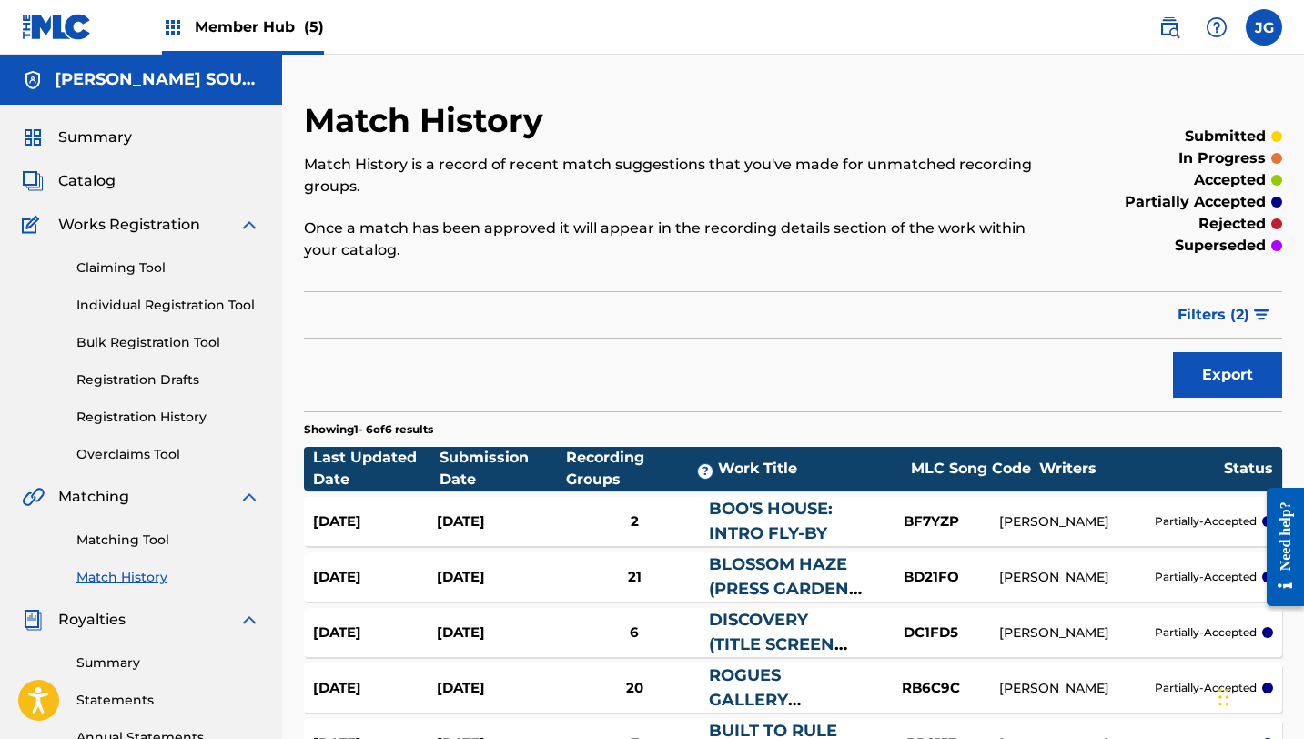
scroll to position [320, 0]
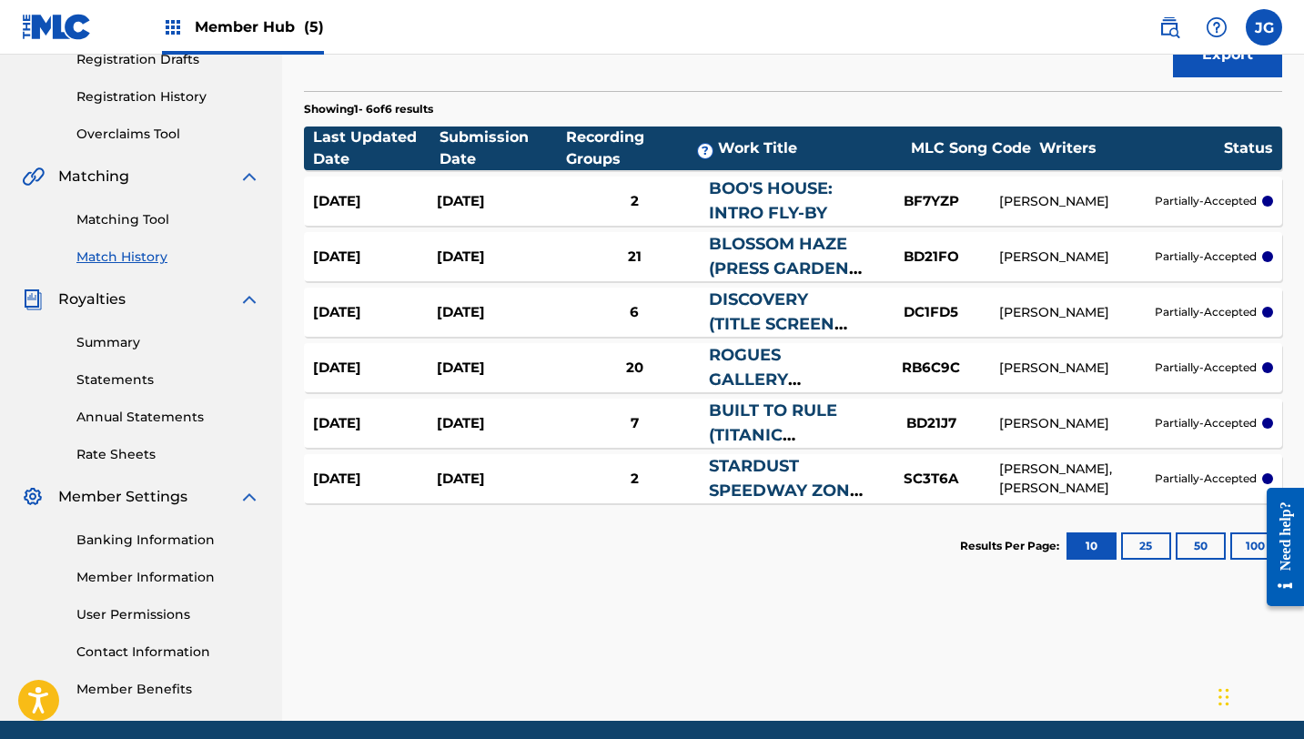
click at [769, 320] on link "DISCOVERY (TITLE SCREEN THEME)" at bounding box center [772, 323] width 126 height 69
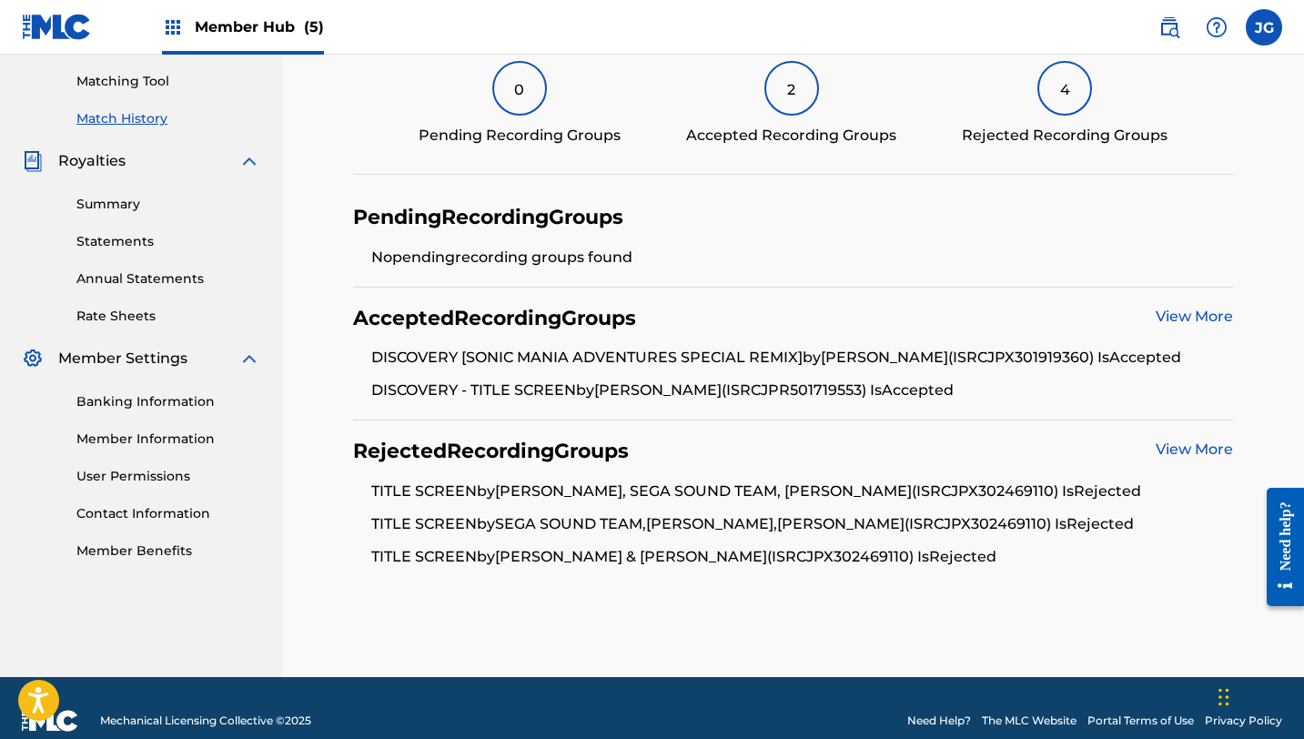
scroll to position [483, 0]
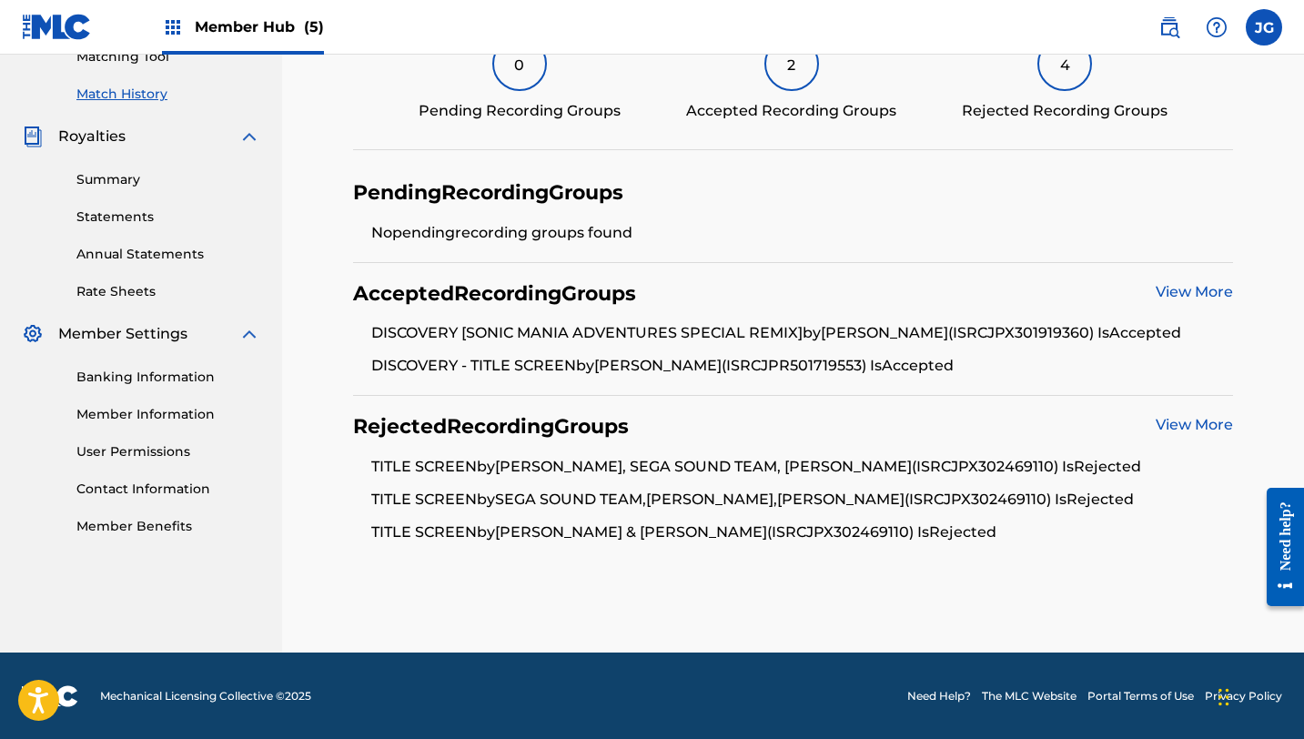
click at [1210, 414] on div "View More" at bounding box center [1194, 426] width 77 height 25
click at [1209, 418] on link "View More" at bounding box center [1194, 424] width 77 height 17
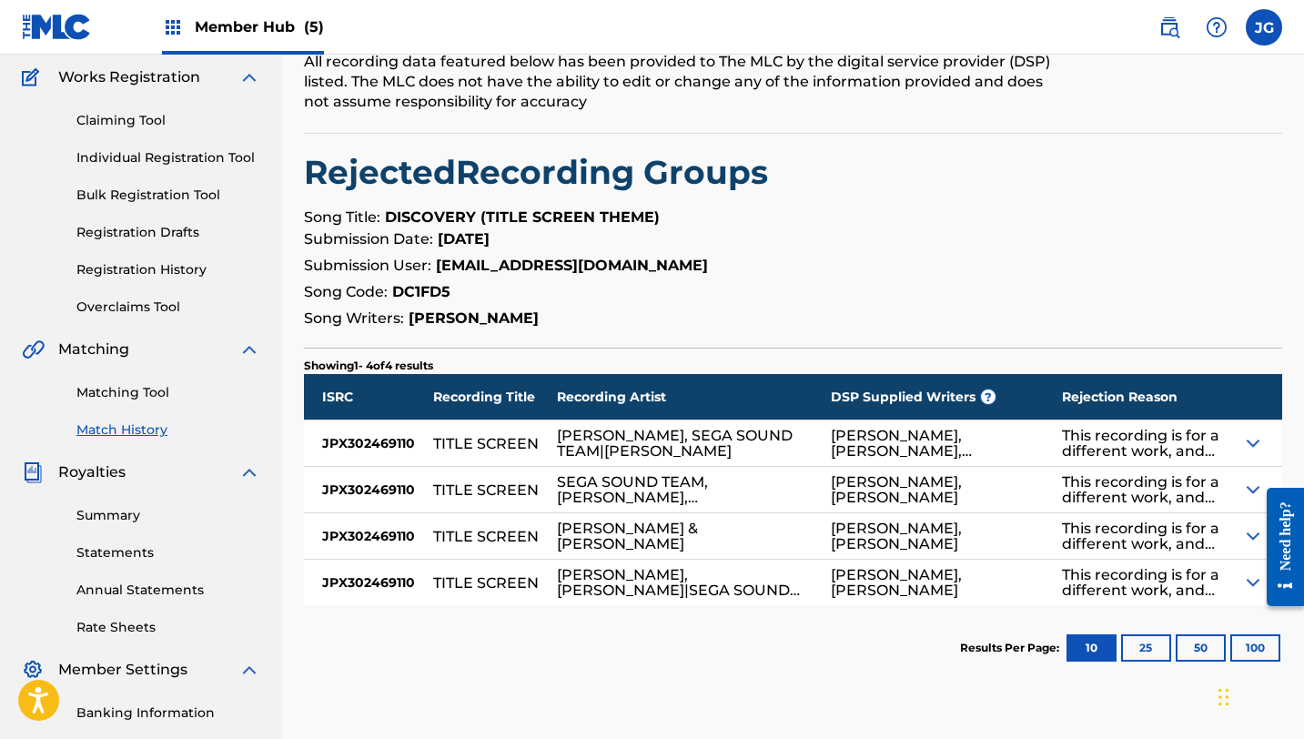
scroll to position [148, 0]
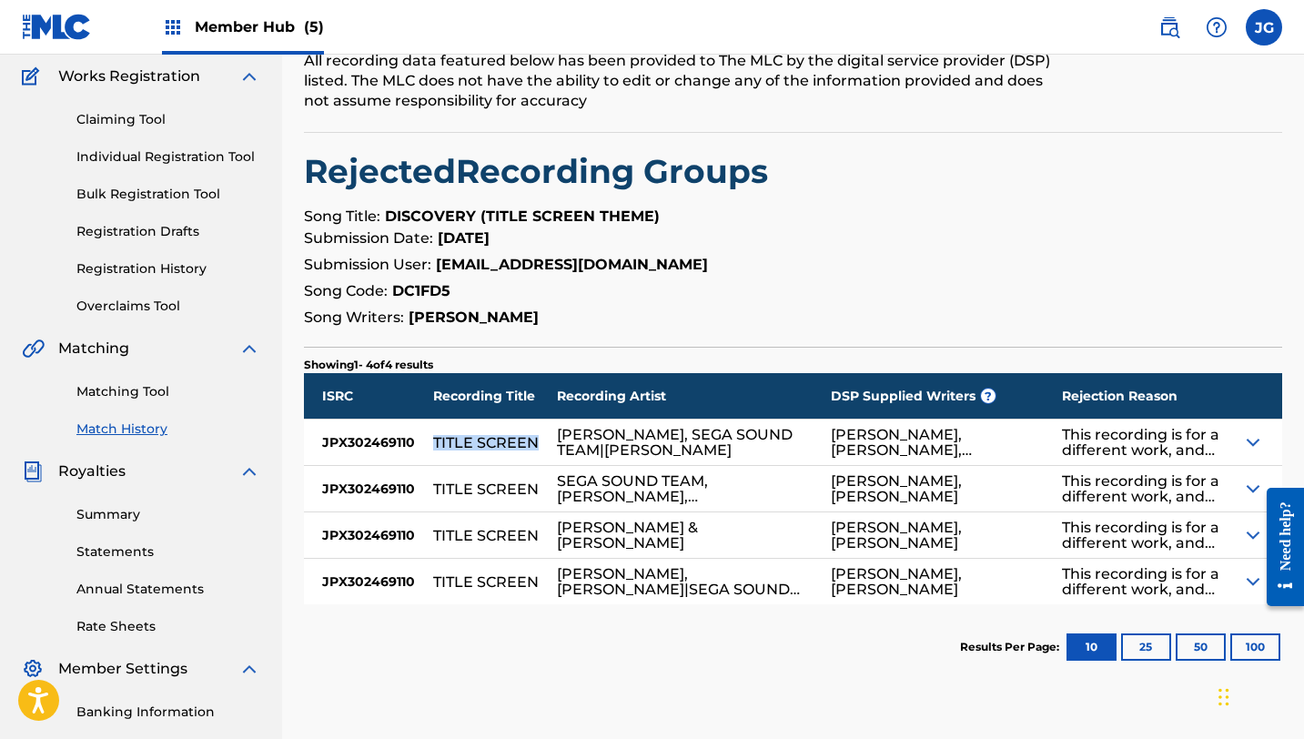
drag, startPoint x: 432, startPoint y: 443, endPoint x: 551, endPoint y: 444, distance: 118.3
click at [551, 444] on div "TITLE SCREEN" at bounding box center [495, 443] width 124 height 46
copy div "TITLE SCREEN"
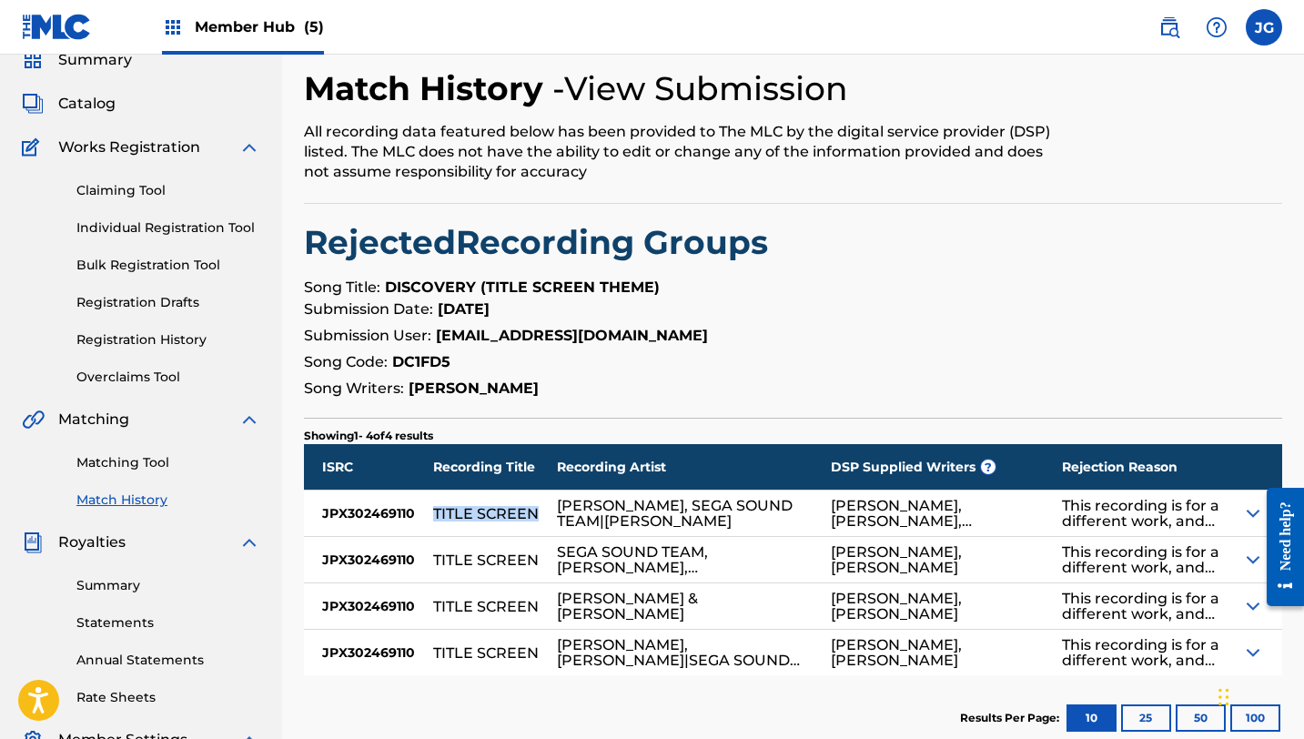
scroll to position [0, 0]
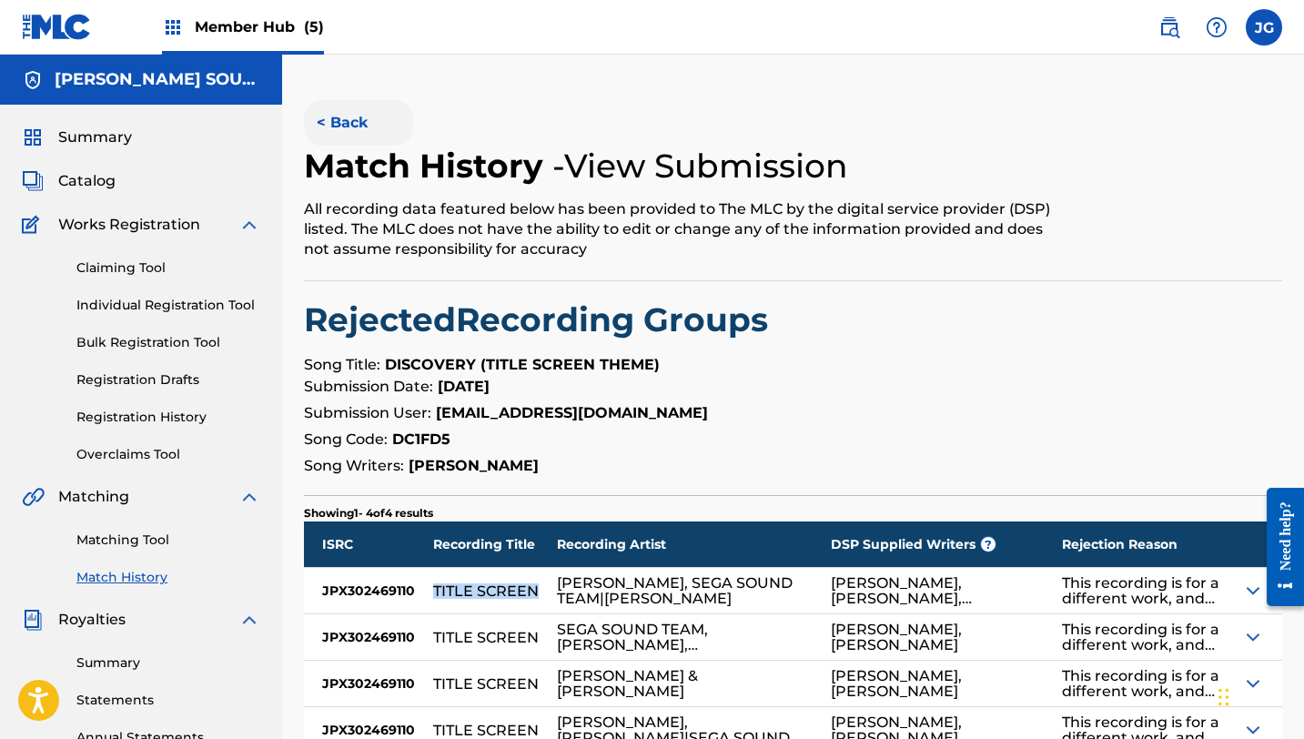
click at [348, 130] on button "< Back" at bounding box center [358, 123] width 109 height 46
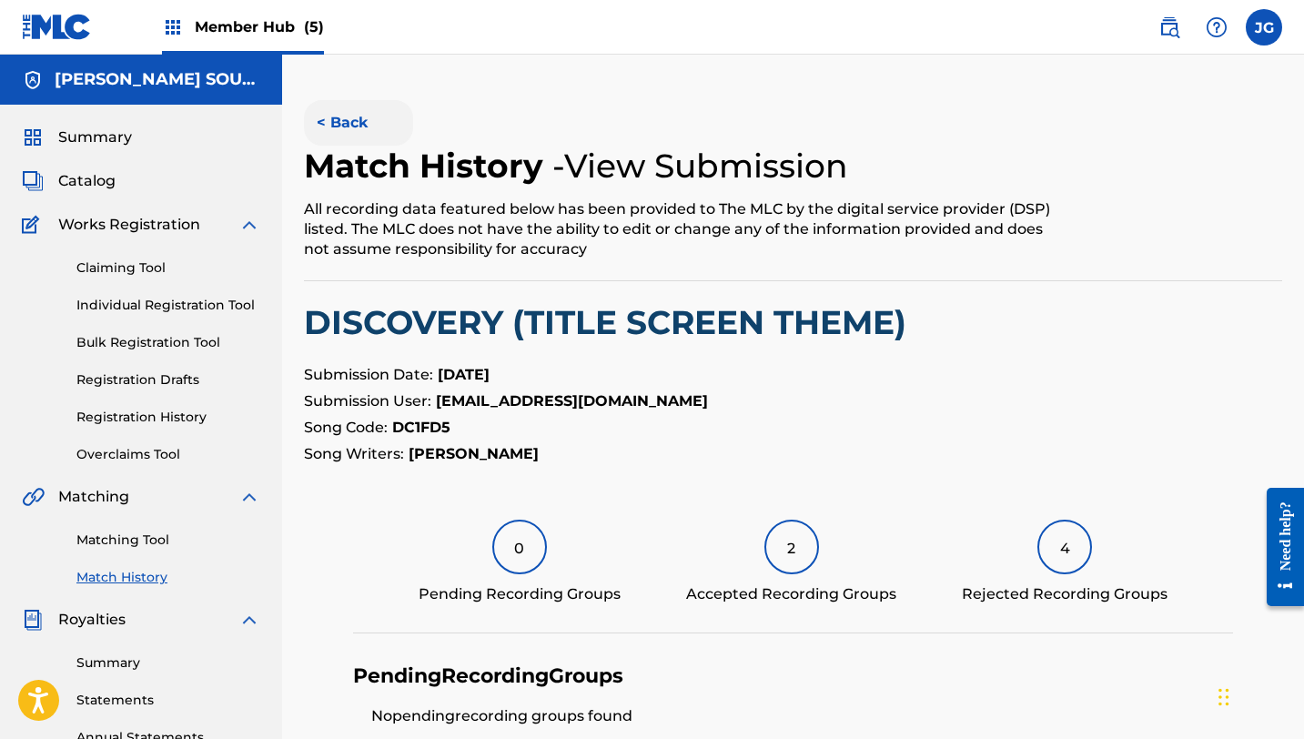
click at [346, 122] on button "< Back" at bounding box center [358, 123] width 109 height 46
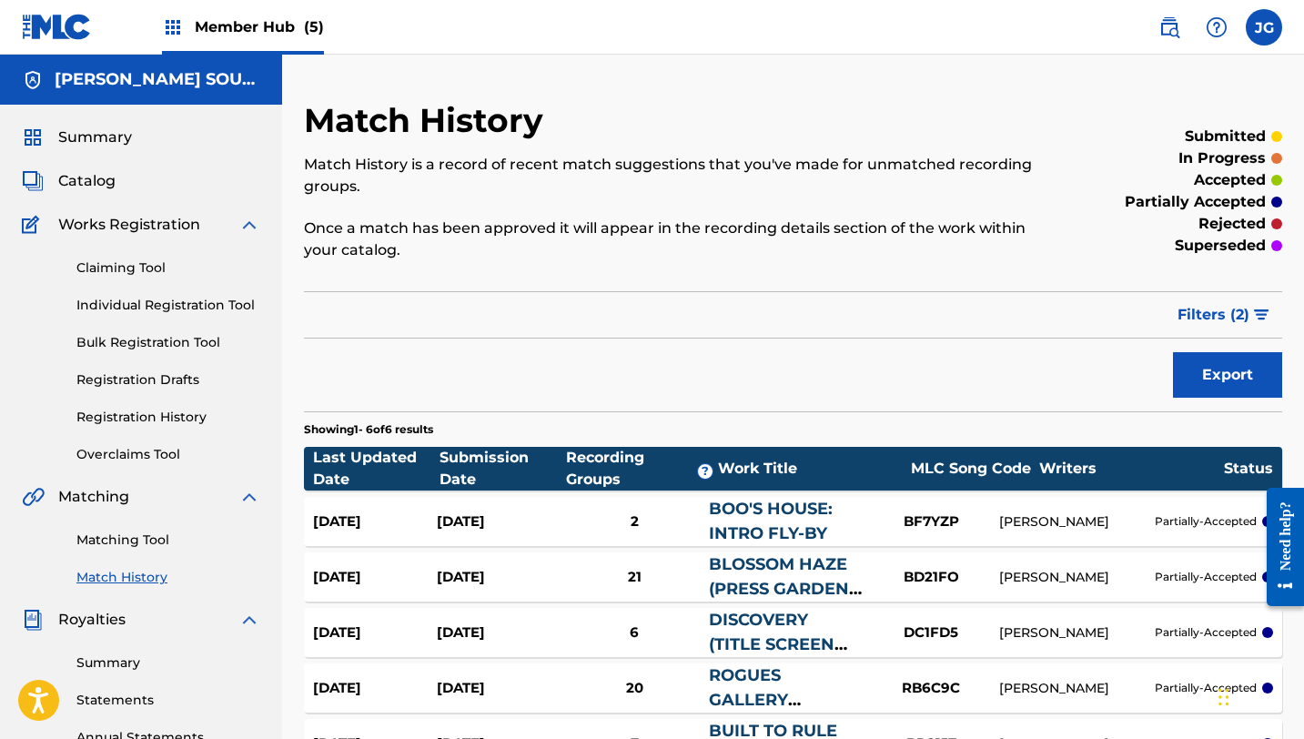
scroll to position [320, 0]
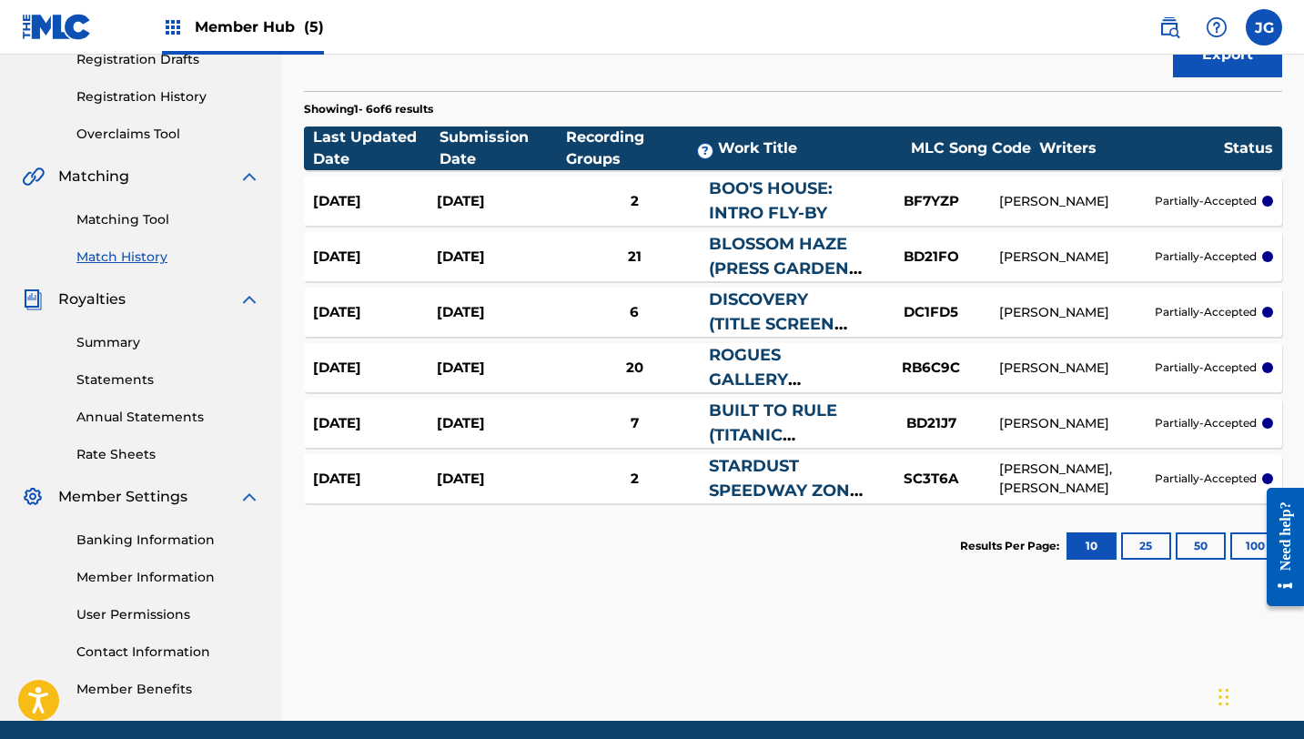
click at [476, 258] on div "[DATE]" at bounding box center [499, 257] width 124 height 21
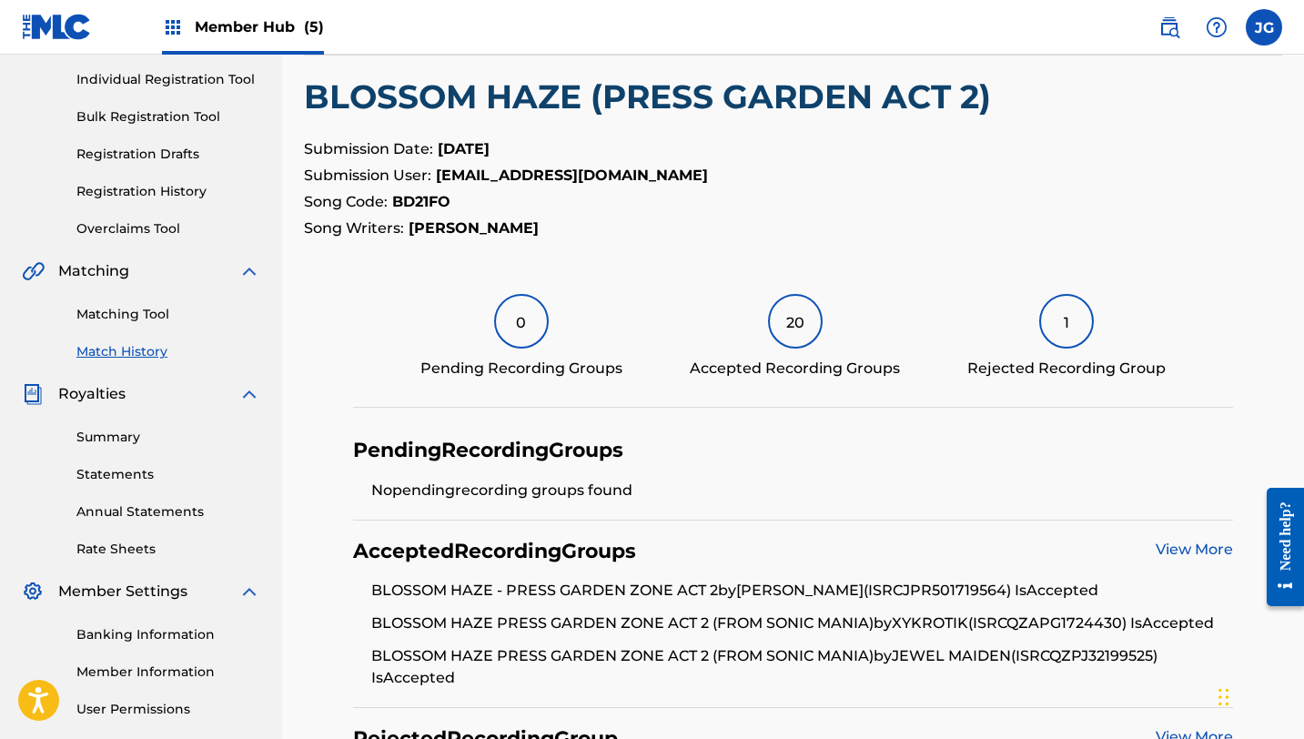
scroll to position [261, 0]
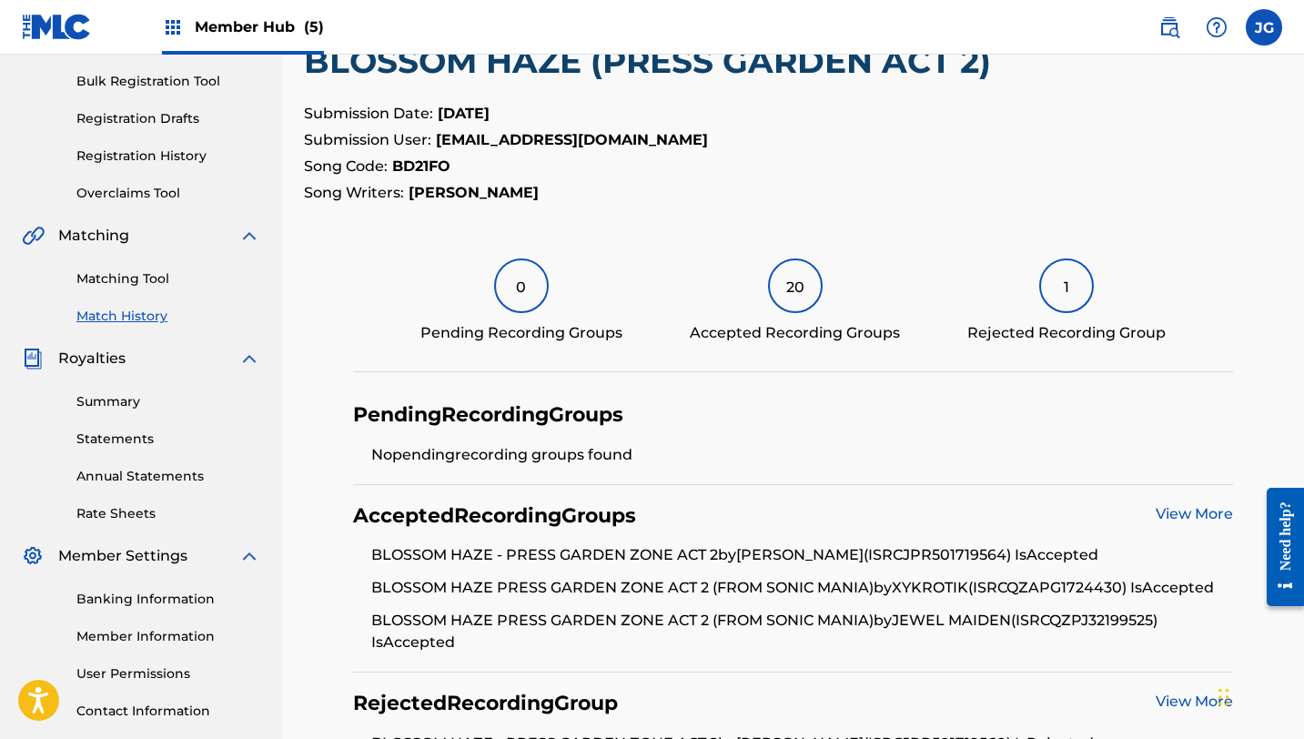
click at [1076, 294] on div "1" at bounding box center [1066, 285] width 55 height 55
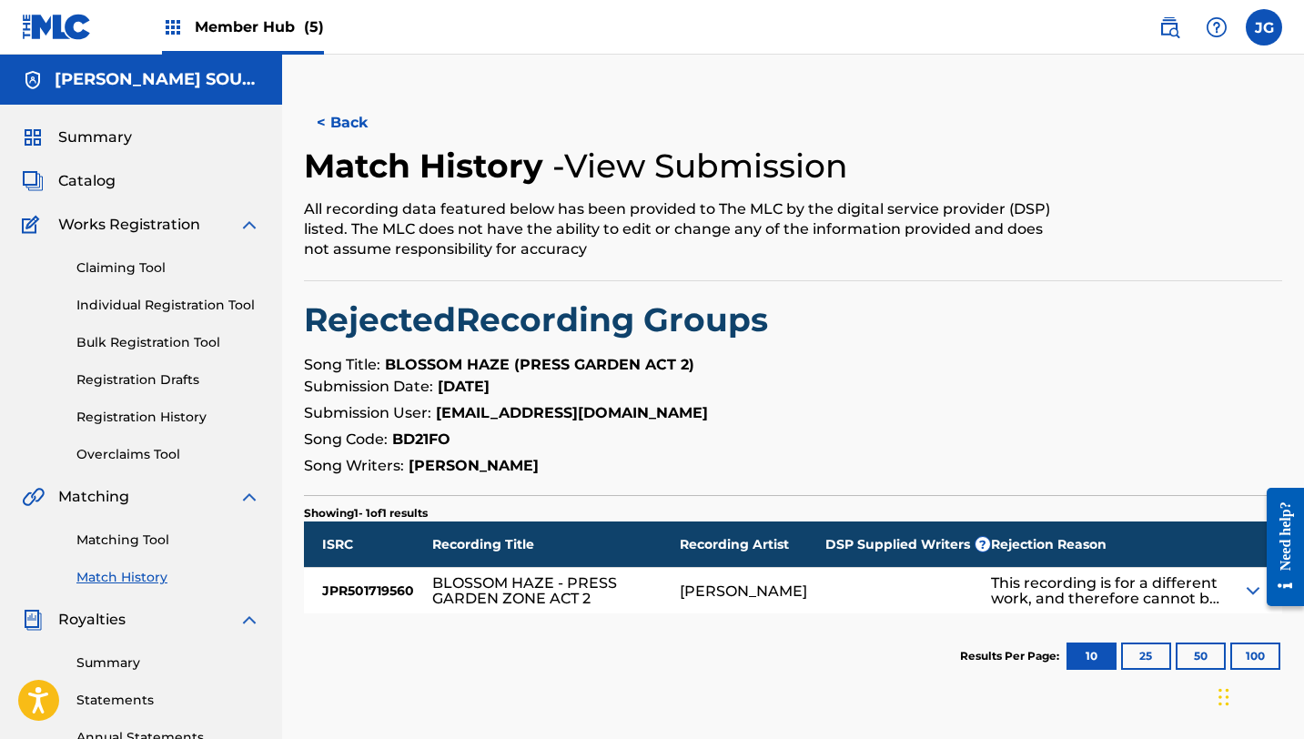
click at [1256, 593] on div at bounding box center [1278, 546] width 51 height 147
click at [1246, 591] on img at bounding box center [1253, 591] width 22 height 22
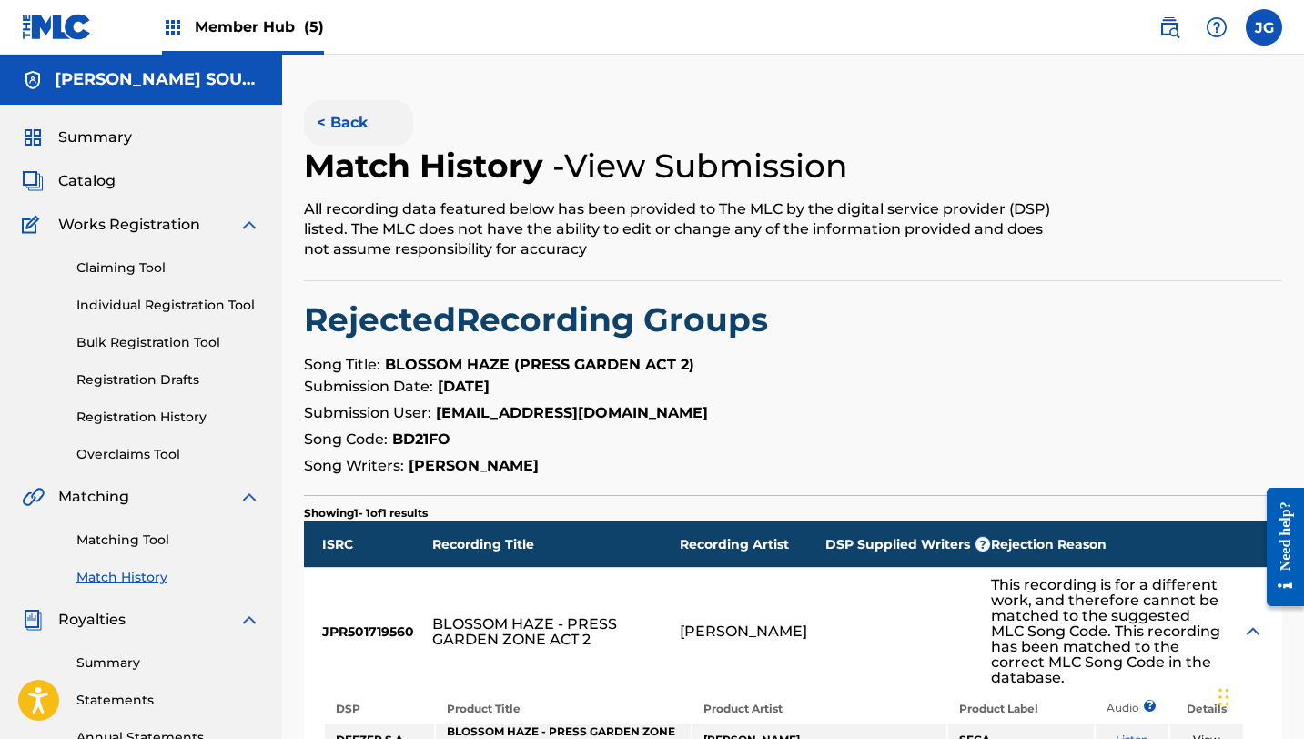
click at [344, 117] on button "< Back" at bounding box center [358, 123] width 109 height 46
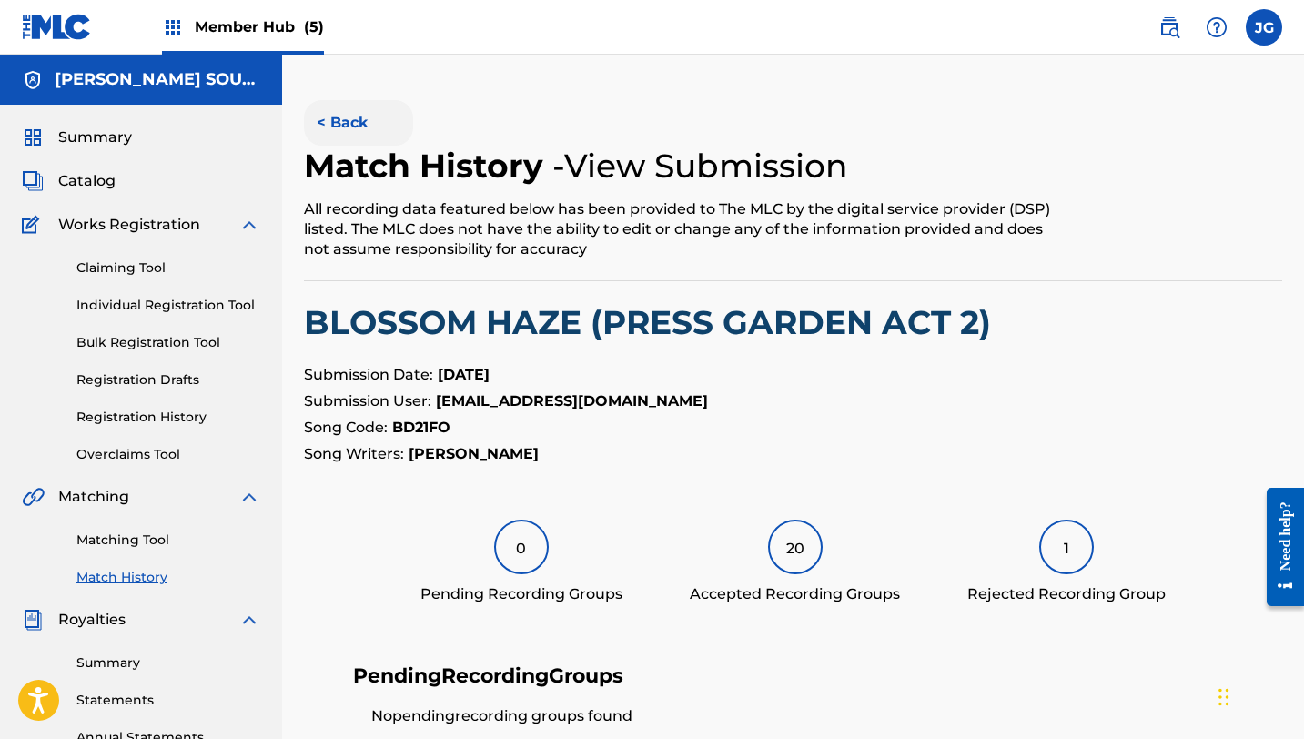
click at [349, 127] on button "< Back" at bounding box center [358, 123] width 109 height 46
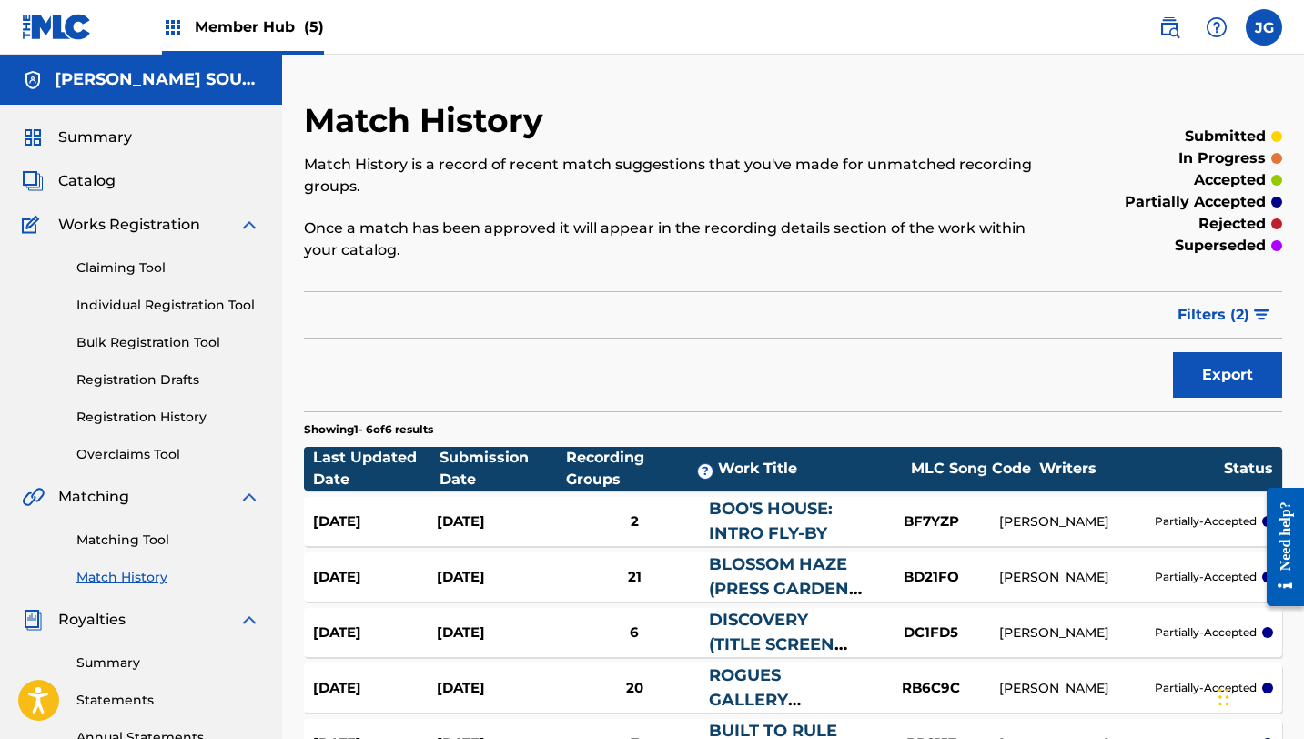
scroll to position [320, 0]
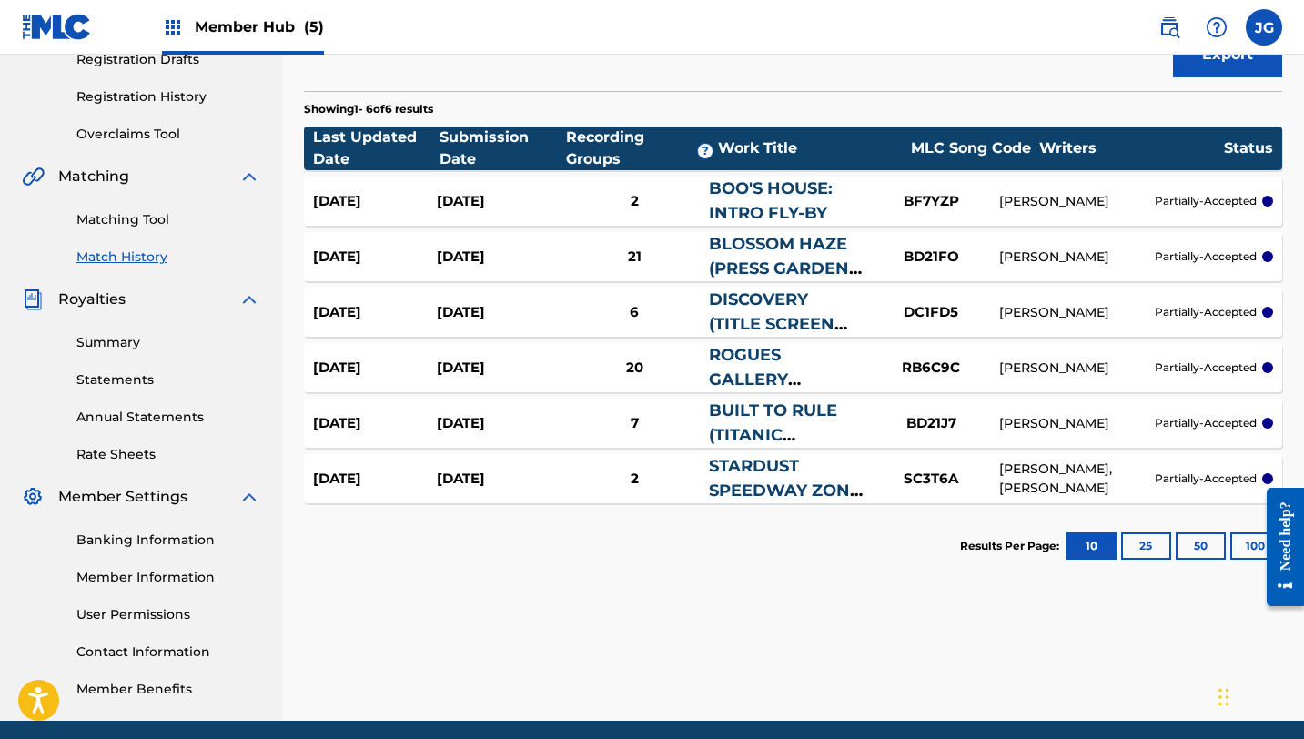
click at [766, 198] on link "BOO'S HOUSE: INTRO FLY-BY" at bounding box center [771, 200] width 124 height 45
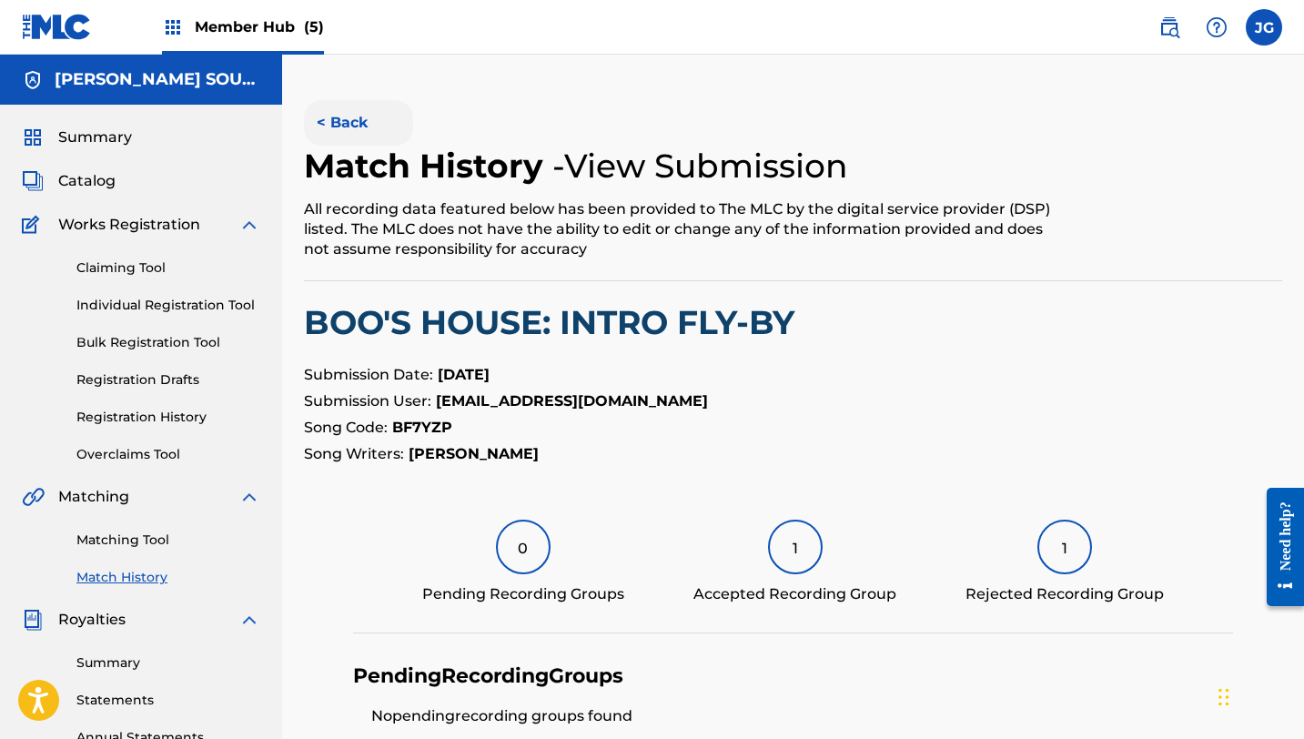
click at [346, 125] on button "< Back" at bounding box center [358, 123] width 109 height 46
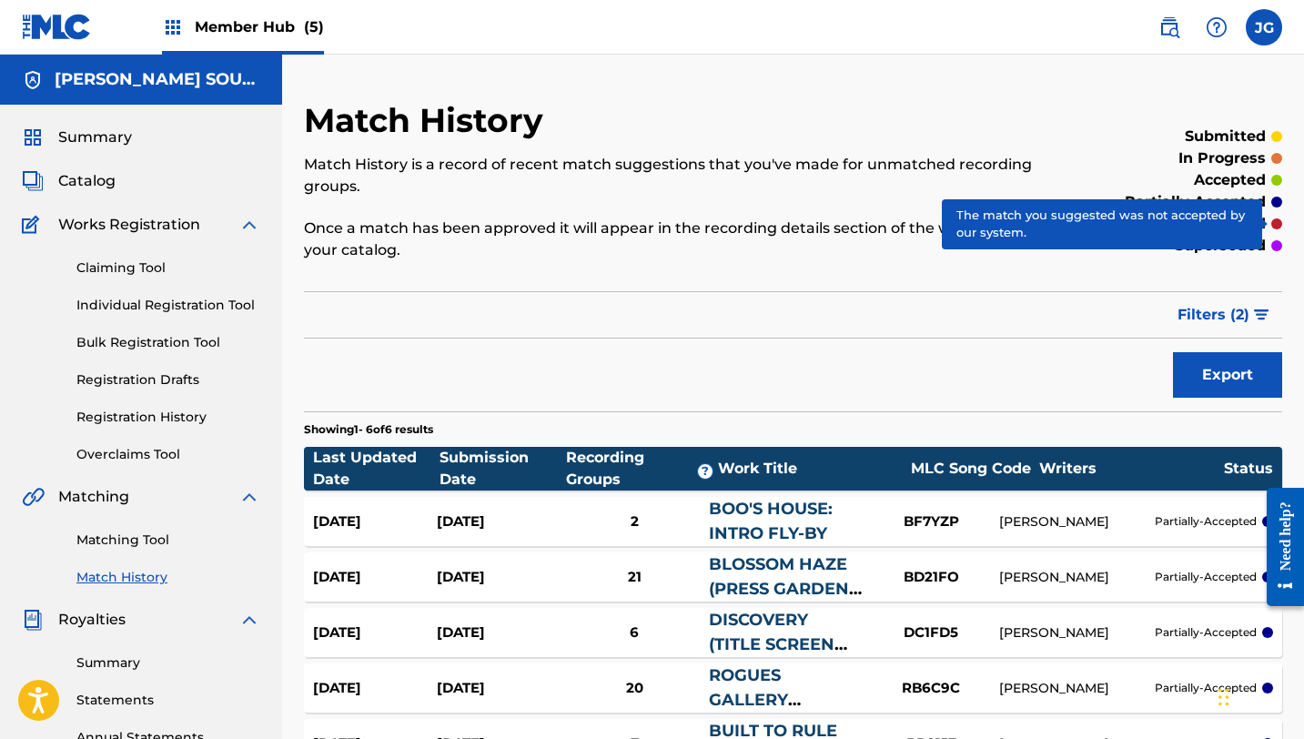
click at [1275, 223] on div at bounding box center [1276, 223] width 11 height 11
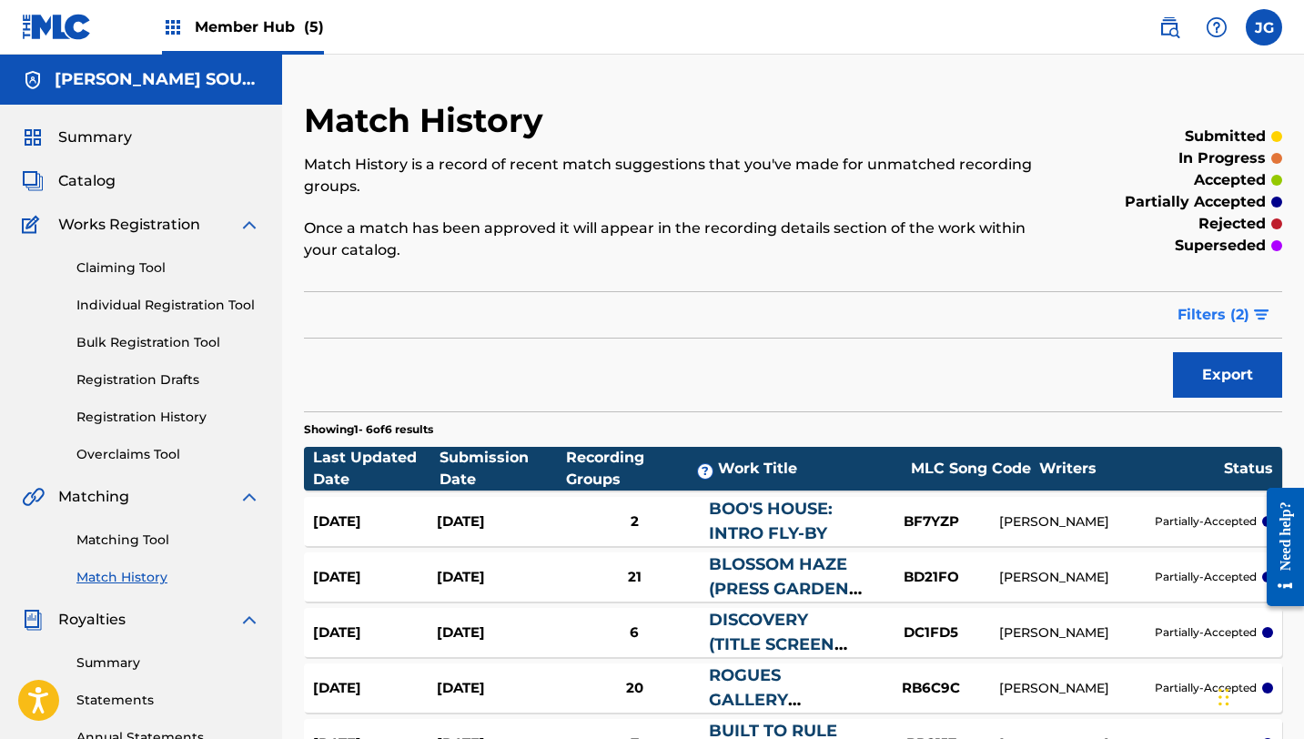
click at [1247, 311] on span "Filters ( 2 )" at bounding box center [1214, 315] width 72 height 22
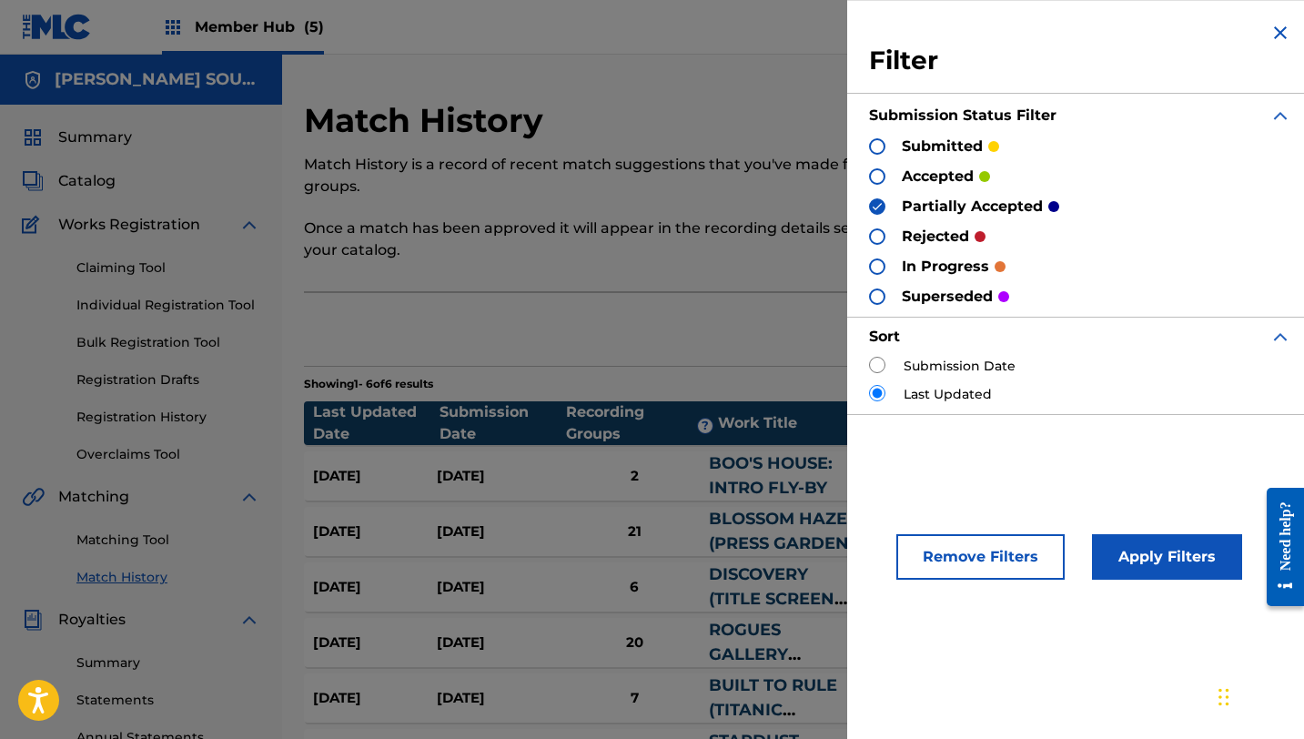
click at [886, 207] on div "partially accepted" at bounding box center [964, 206] width 190 height 21
click at [876, 209] on img at bounding box center [877, 206] width 13 height 13
click at [878, 233] on div at bounding box center [877, 236] width 16 height 16
click at [1144, 566] on button "Apply Filters" at bounding box center [1167, 557] width 150 height 46
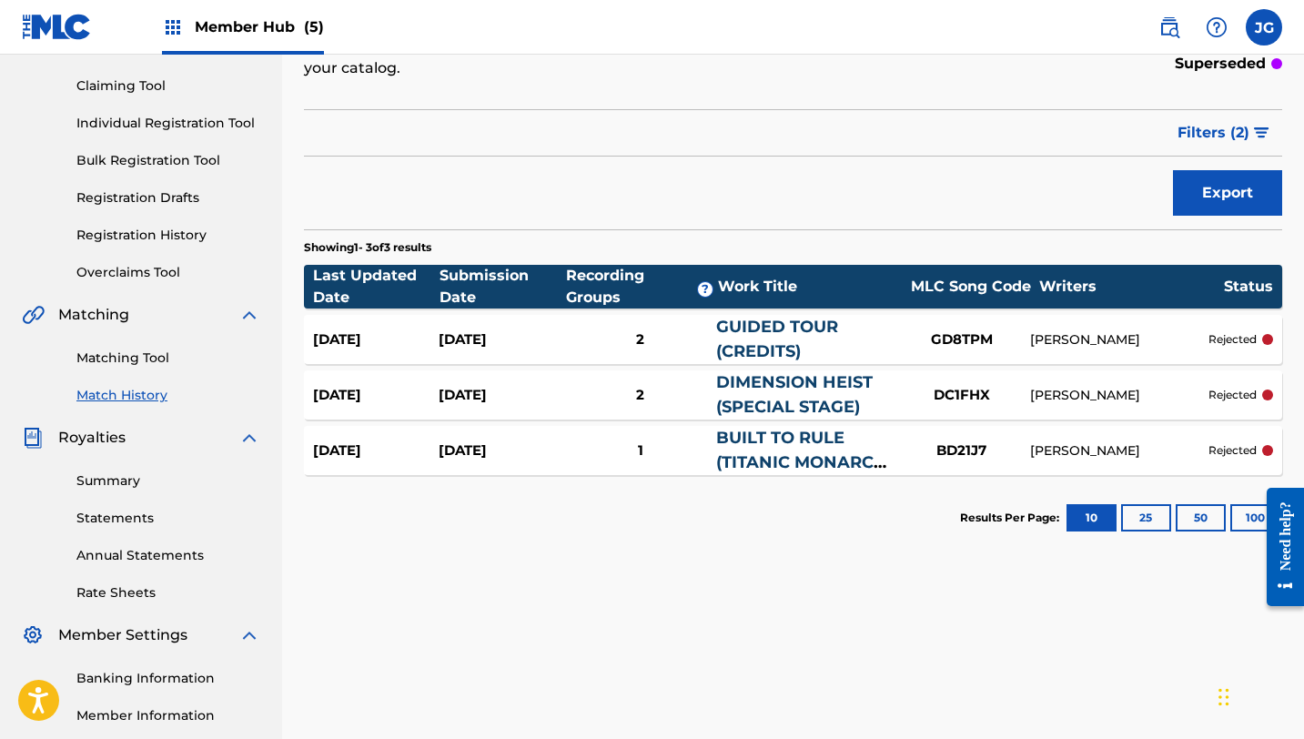
scroll to position [185, 0]
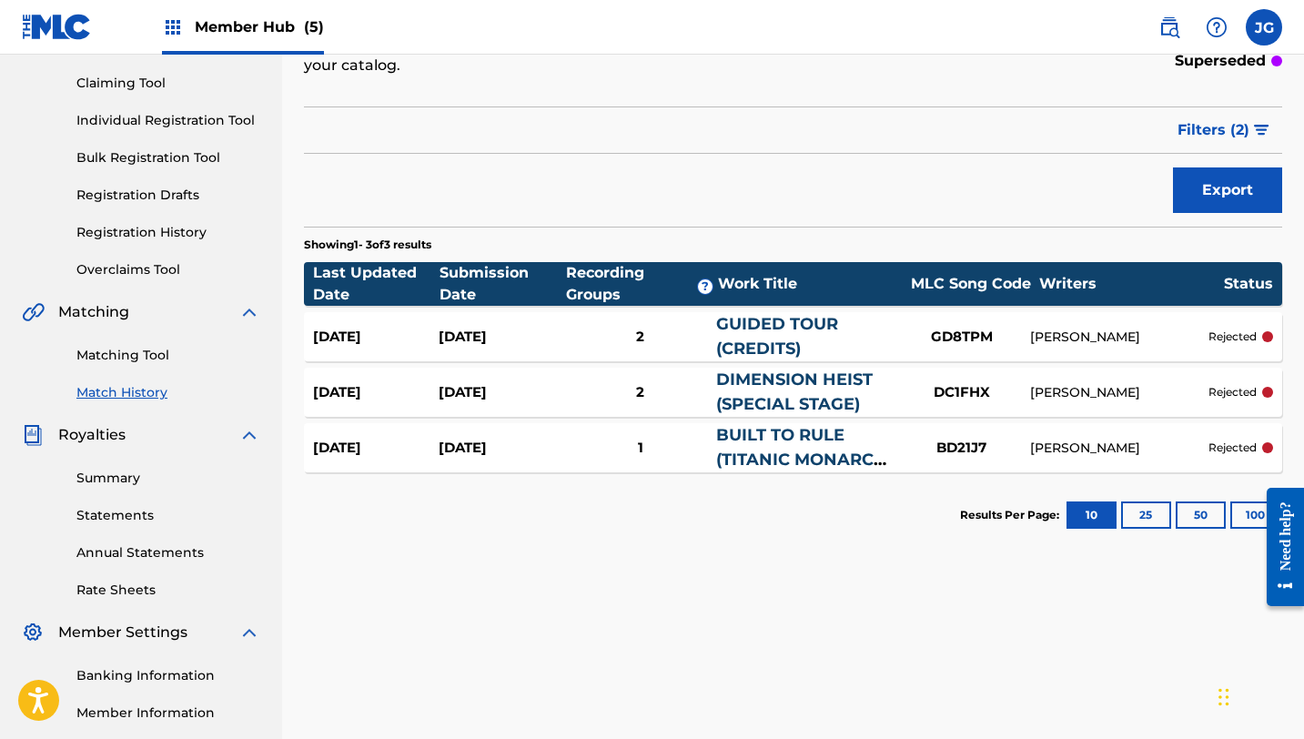
click at [800, 461] on link "BUILT TO RULE (TITANIC MONARCH ACT 1)" at bounding box center [801, 459] width 171 height 69
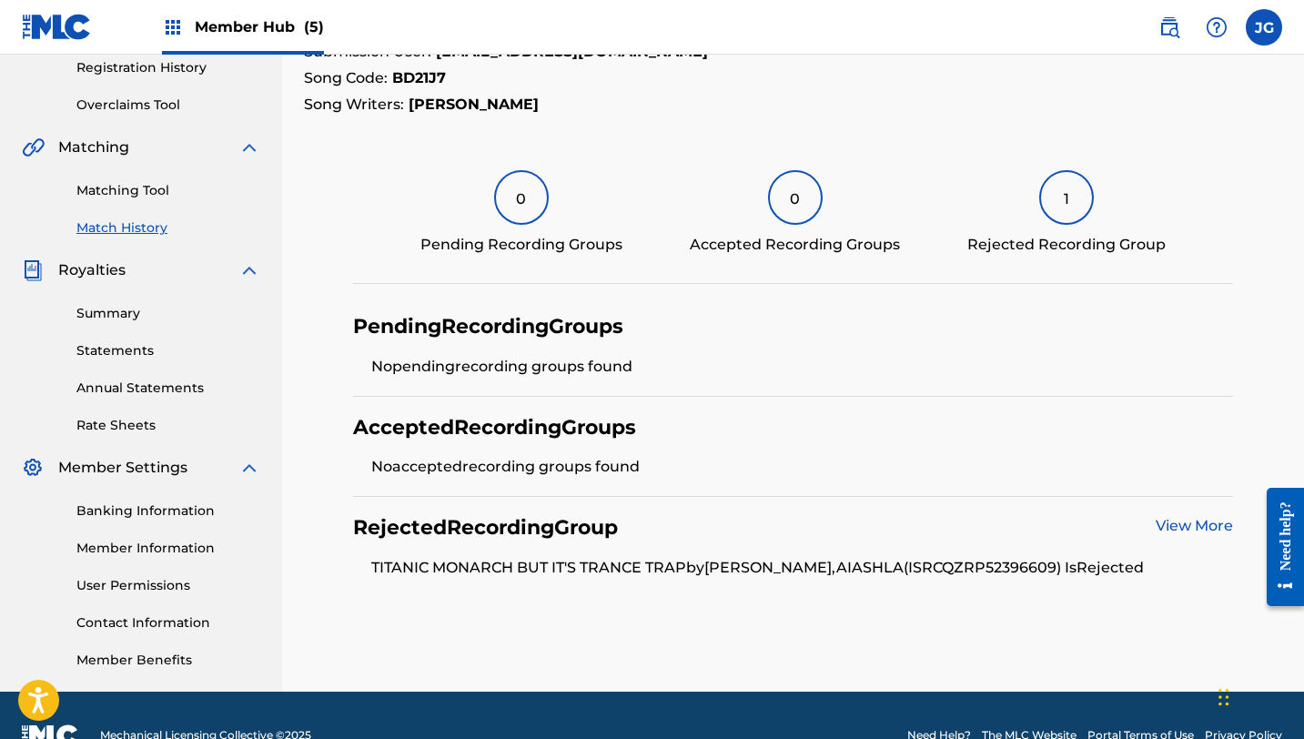
scroll to position [350, 0]
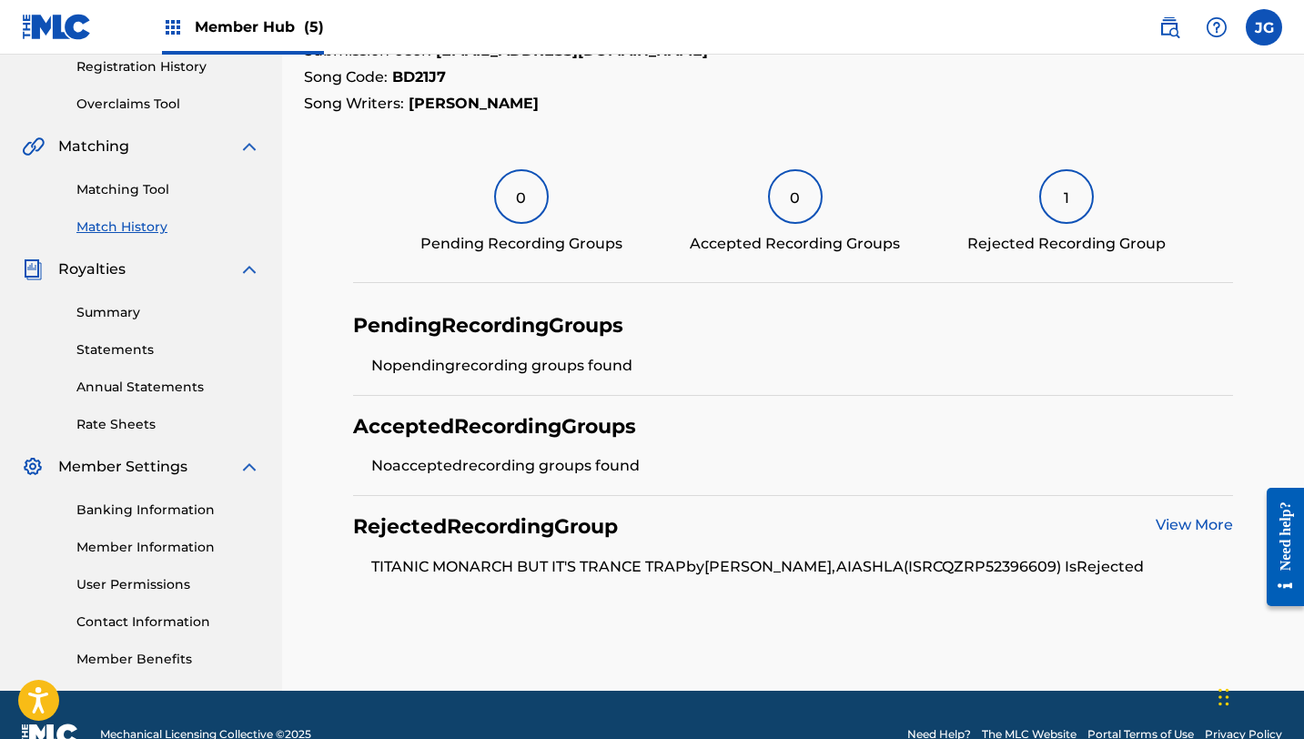
click at [1190, 526] on link "View More" at bounding box center [1194, 524] width 77 height 17
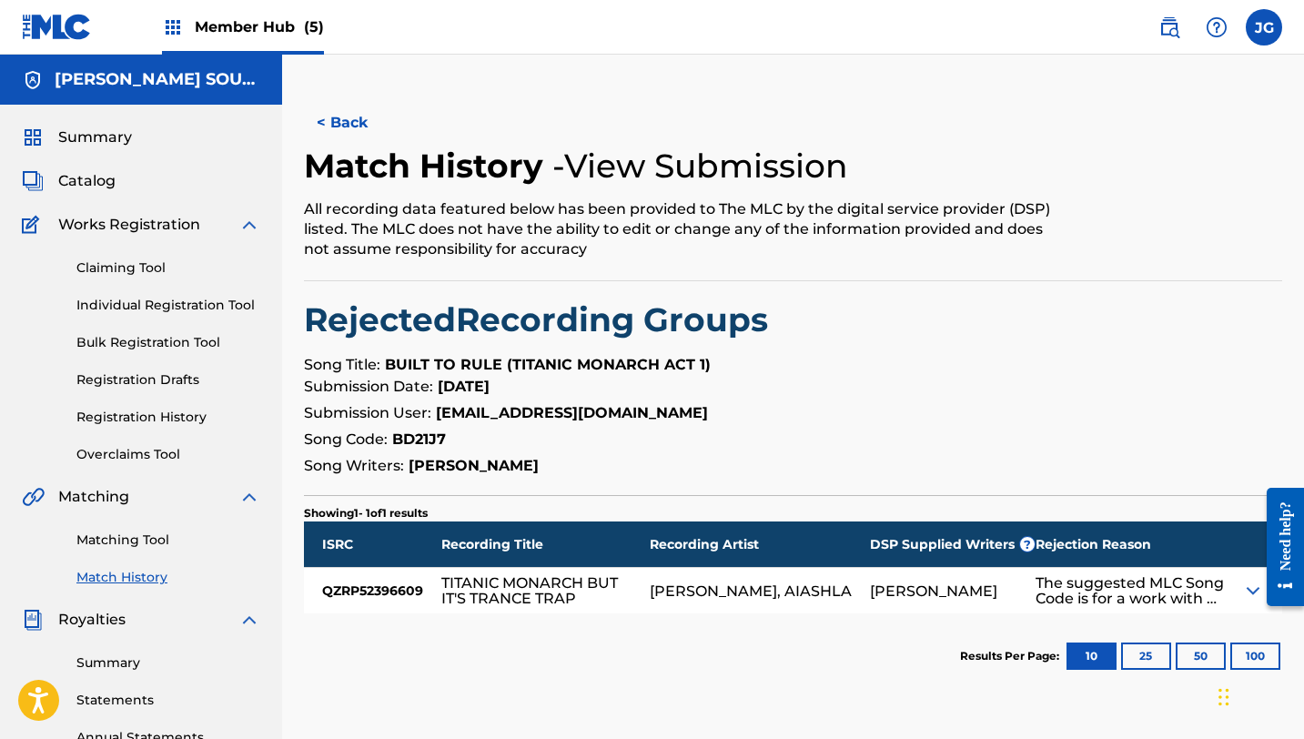
click at [1149, 597] on div "The suggested MLC Song Code is for a work with a similar title to the recording…" at bounding box center [1130, 590] width 188 height 31
click at [1244, 593] on img at bounding box center [1253, 591] width 22 height 22
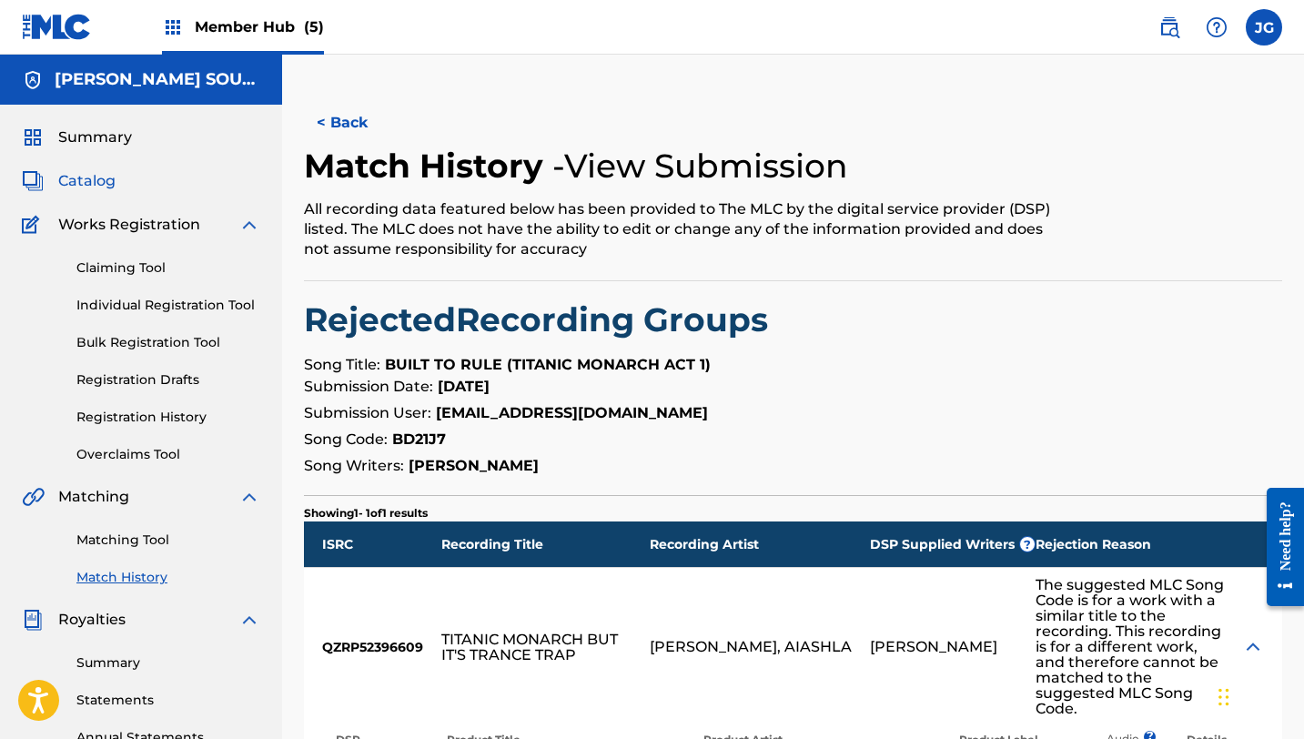
click at [68, 188] on span "Catalog" at bounding box center [86, 181] width 57 height 22
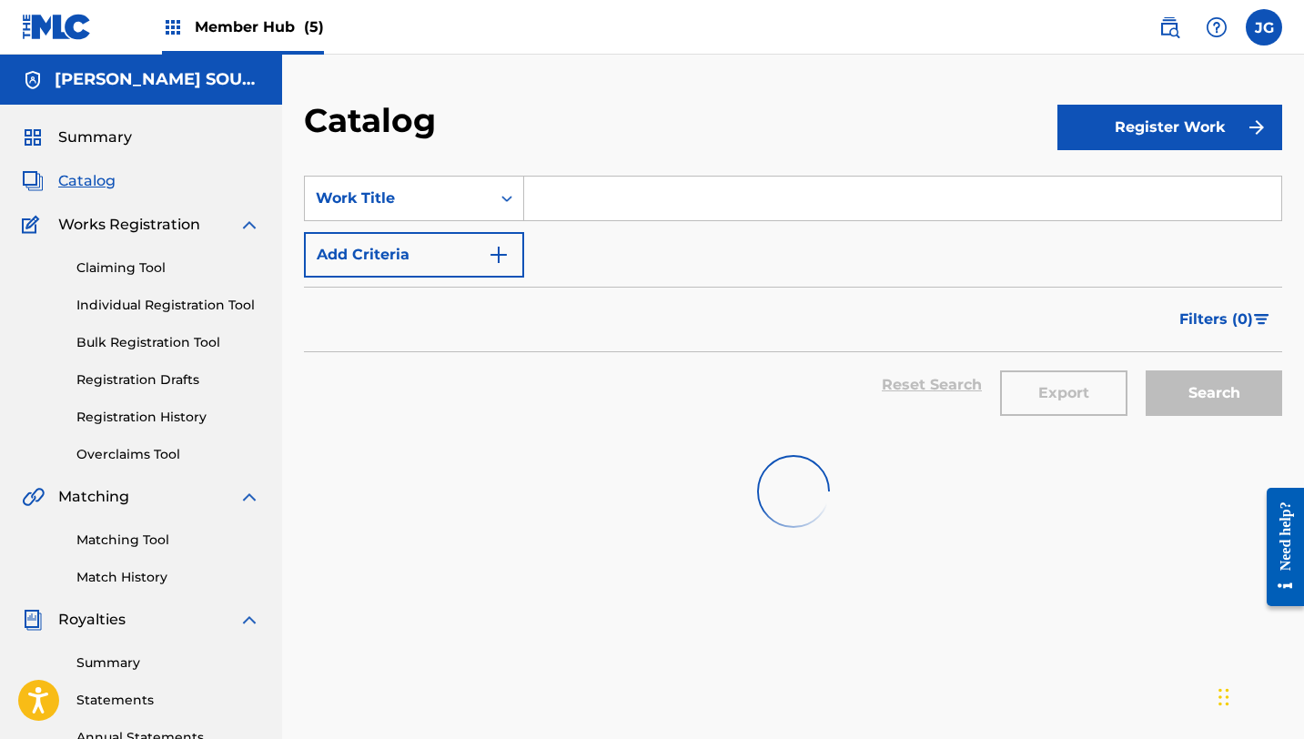
click at [592, 197] on input "Search Form" at bounding box center [902, 199] width 757 height 44
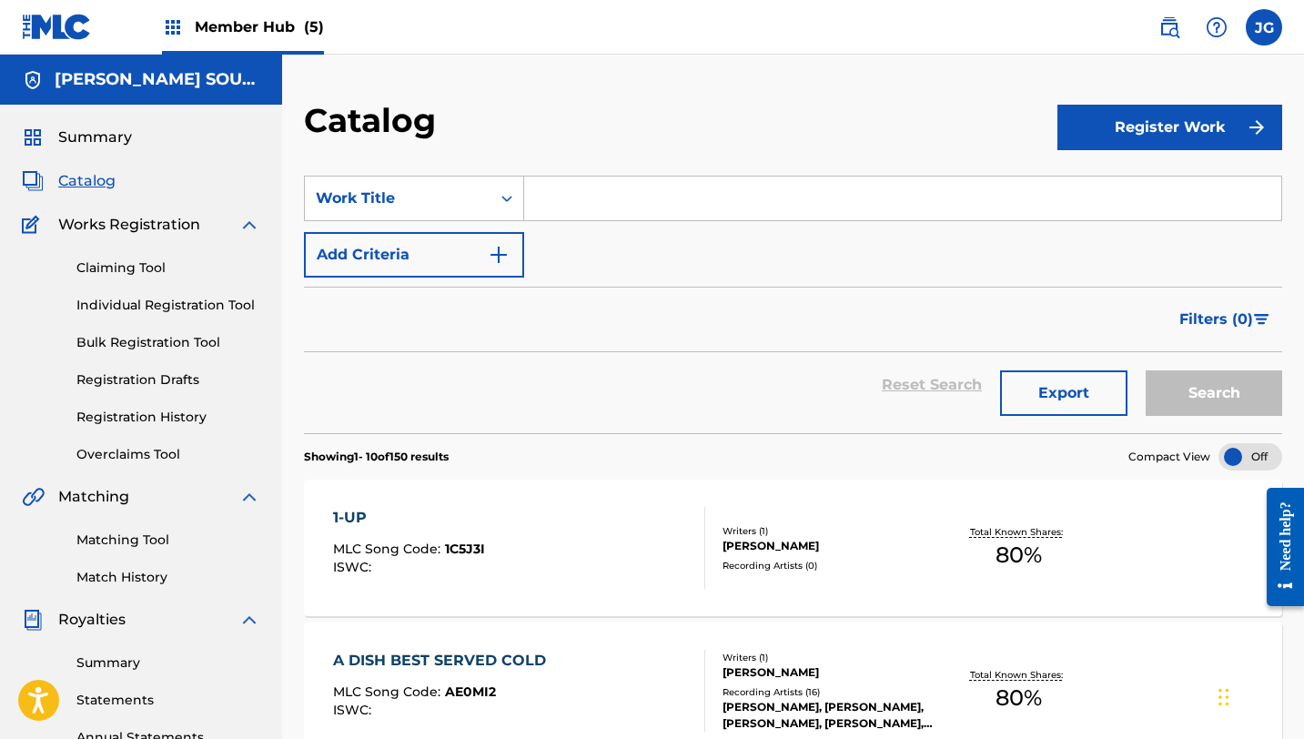
paste input "TITLE SCREEN"
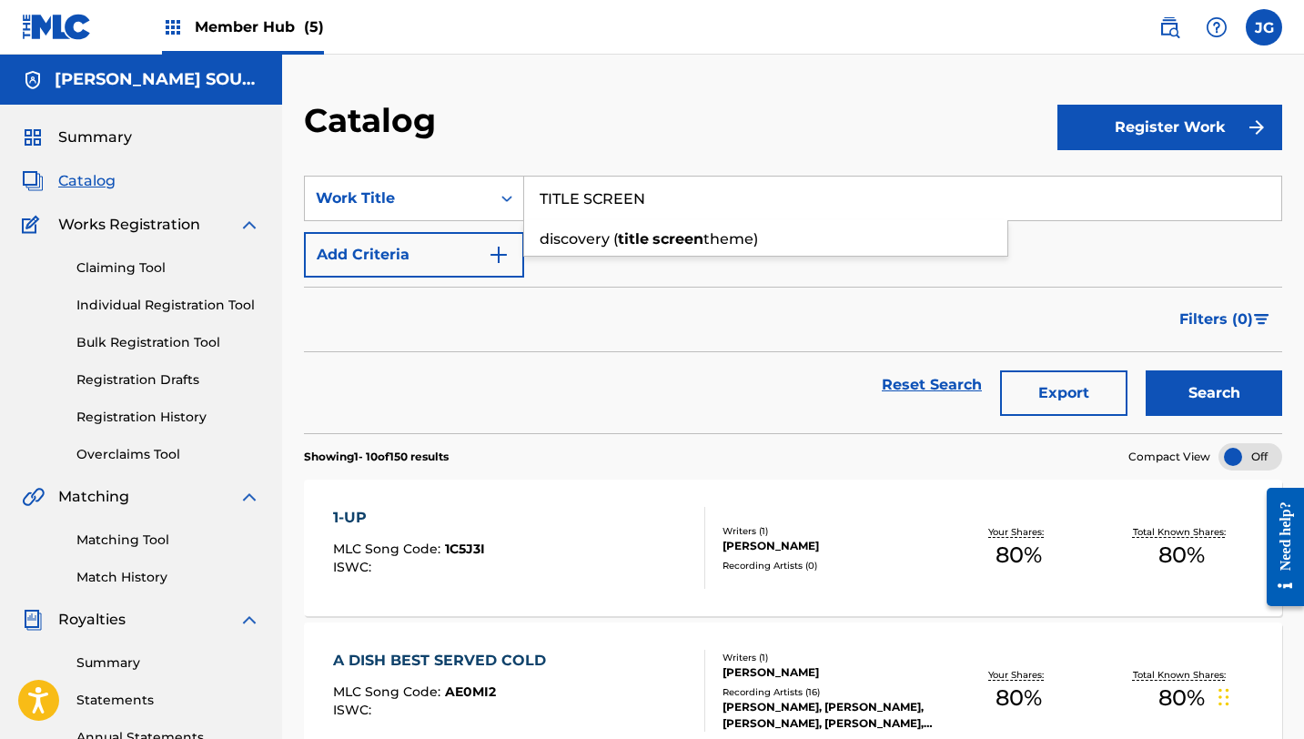
type input "TITLE SCREEN"
click at [1146, 370] on button "Search" at bounding box center [1214, 393] width 137 height 46
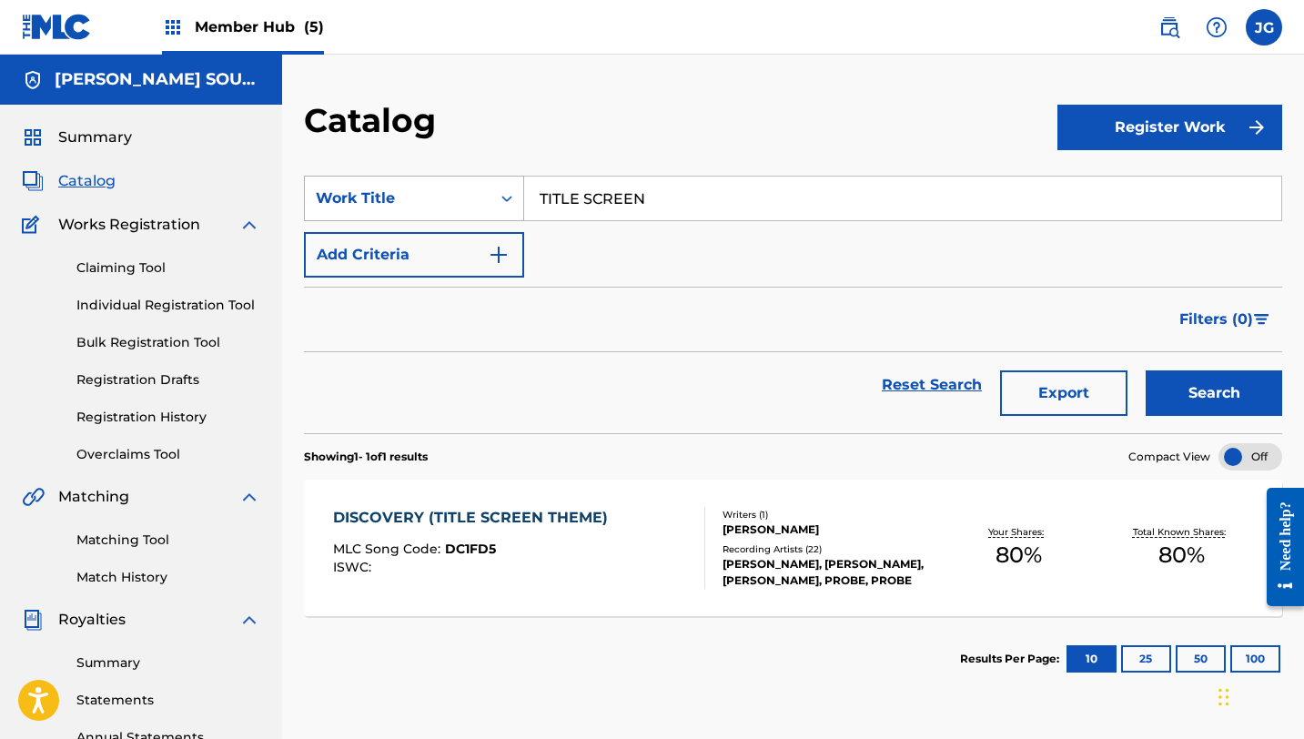
drag, startPoint x: 659, startPoint y: 202, endPoint x: 519, endPoint y: 197, distance: 140.2
click at [519, 197] on div "SearchWithCriteriaf8926538-31b7-4cb7-a50d-55a7e45d3cbf Work Title TITLE SCREEN" at bounding box center [793, 199] width 978 height 46
click at [86, 177] on span "Catalog" at bounding box center [86, 181] width 57 height 22
click at [79, 184] on span "Catalog" at bounding box center [86, 181] width 57 height 22
click at [97, 547] on link "Matching Tool" at bounding box center [168, 540] width 184 height 19
